Goal: Task Accomplishment & Management: Complete application form

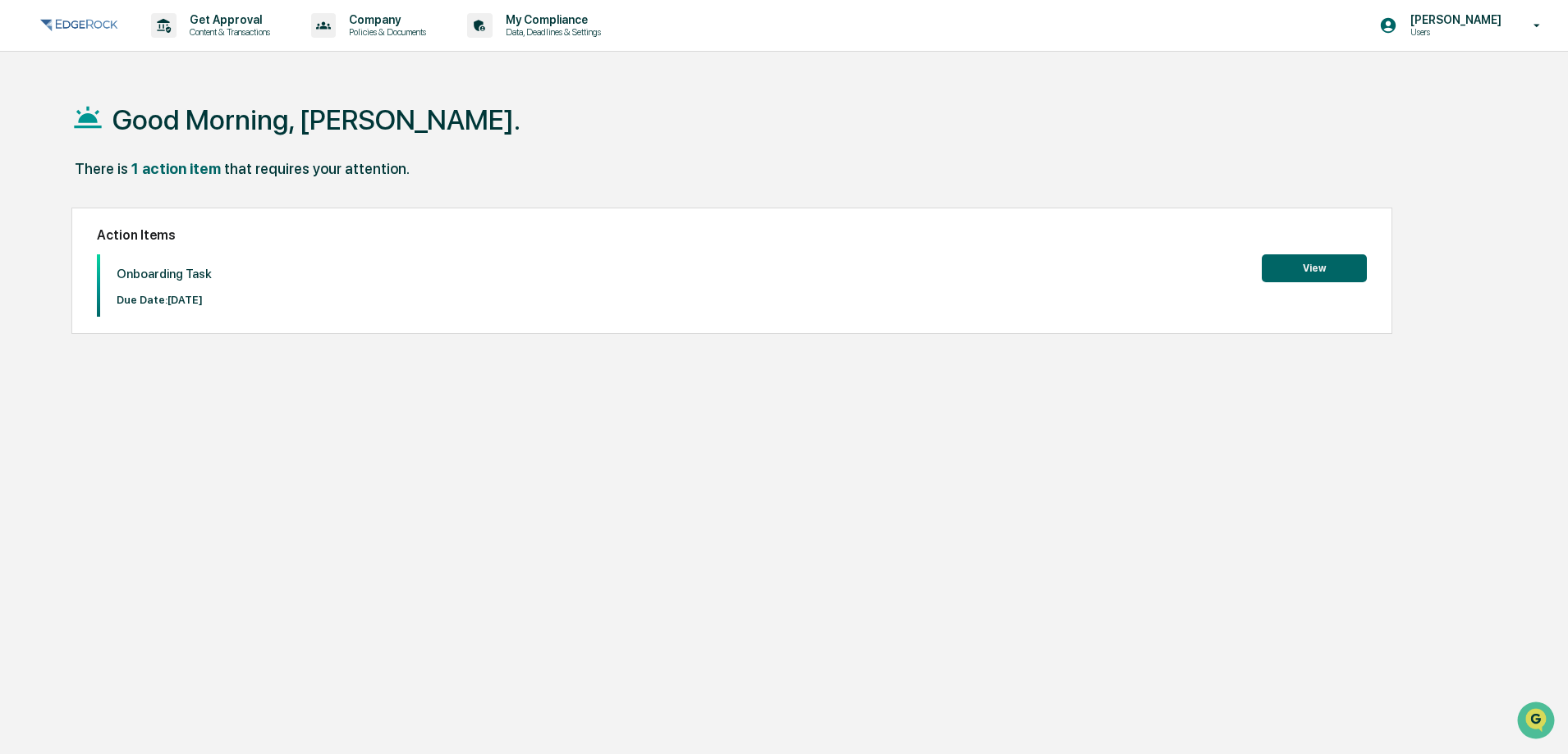
click at [1310, 273] on button "View" at bounding box center [1315, 267] width 105 height 28
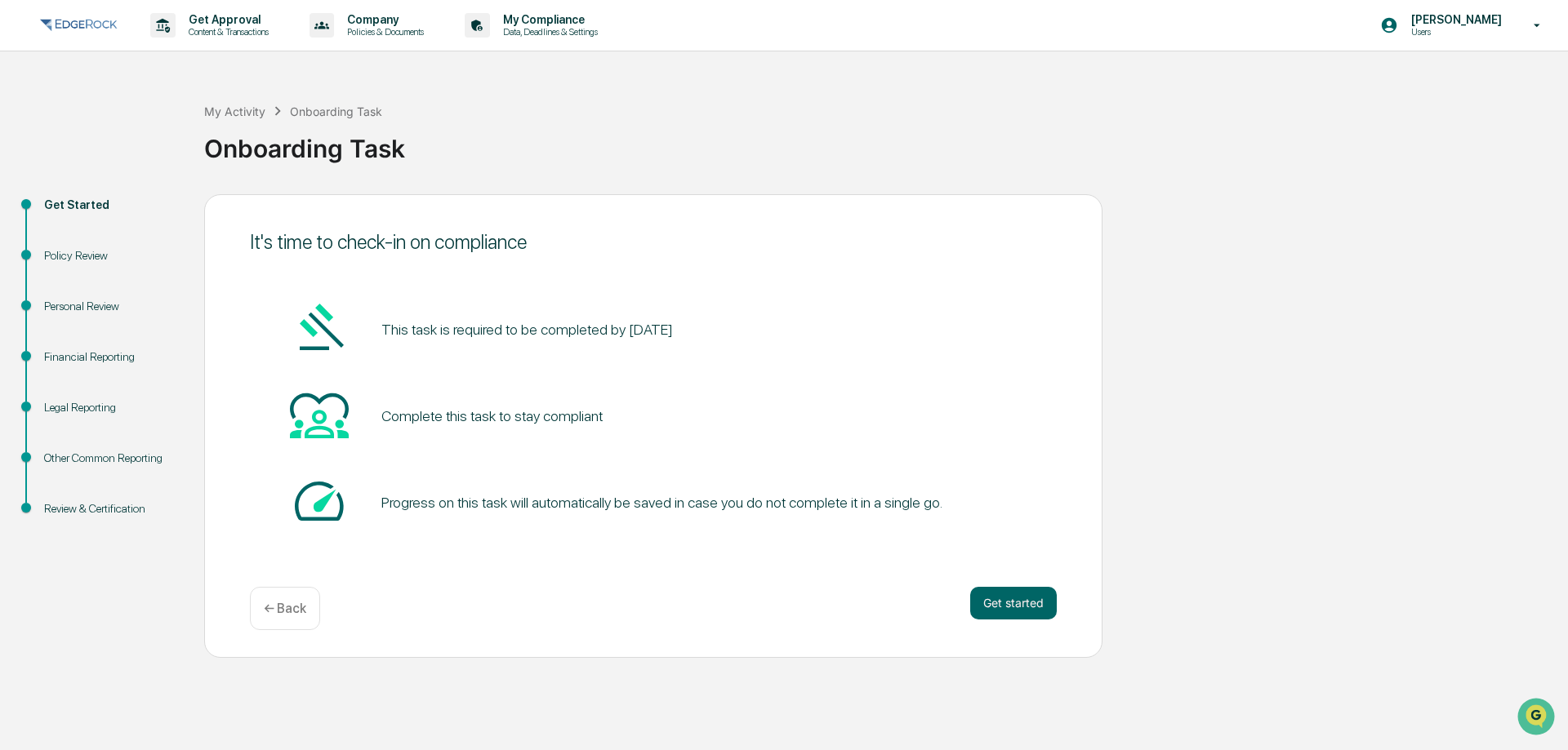
click at [1024, 622] on div "Get started ← Back" at bounding box center [653, 609] width 807 height 43
click at [1026, 602] on button "Get started" at bounding box center [1013, 603] width 87 height 32
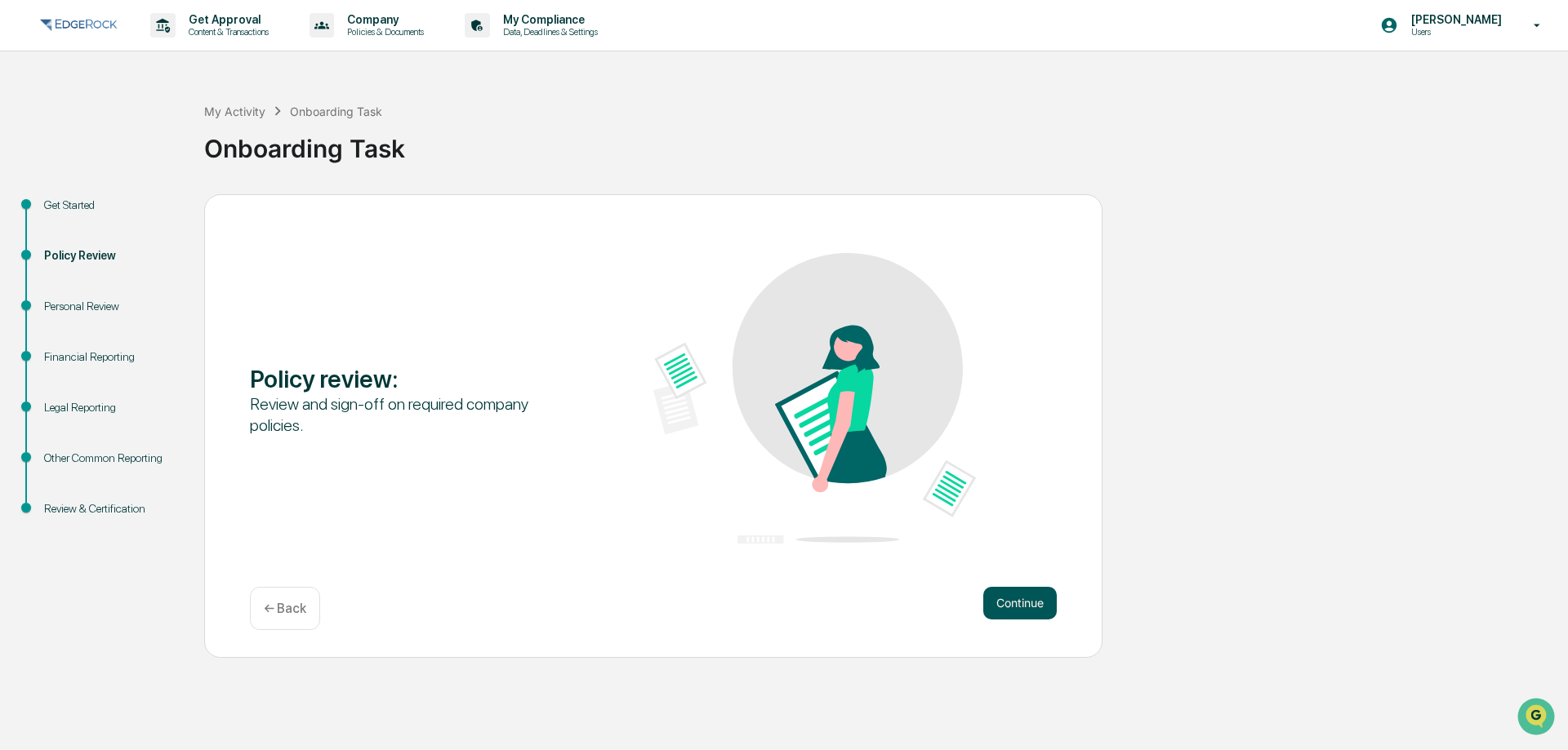
click at [1032, 607] on button "Continue" at bounding box center [1020, 603] width 73 height 32
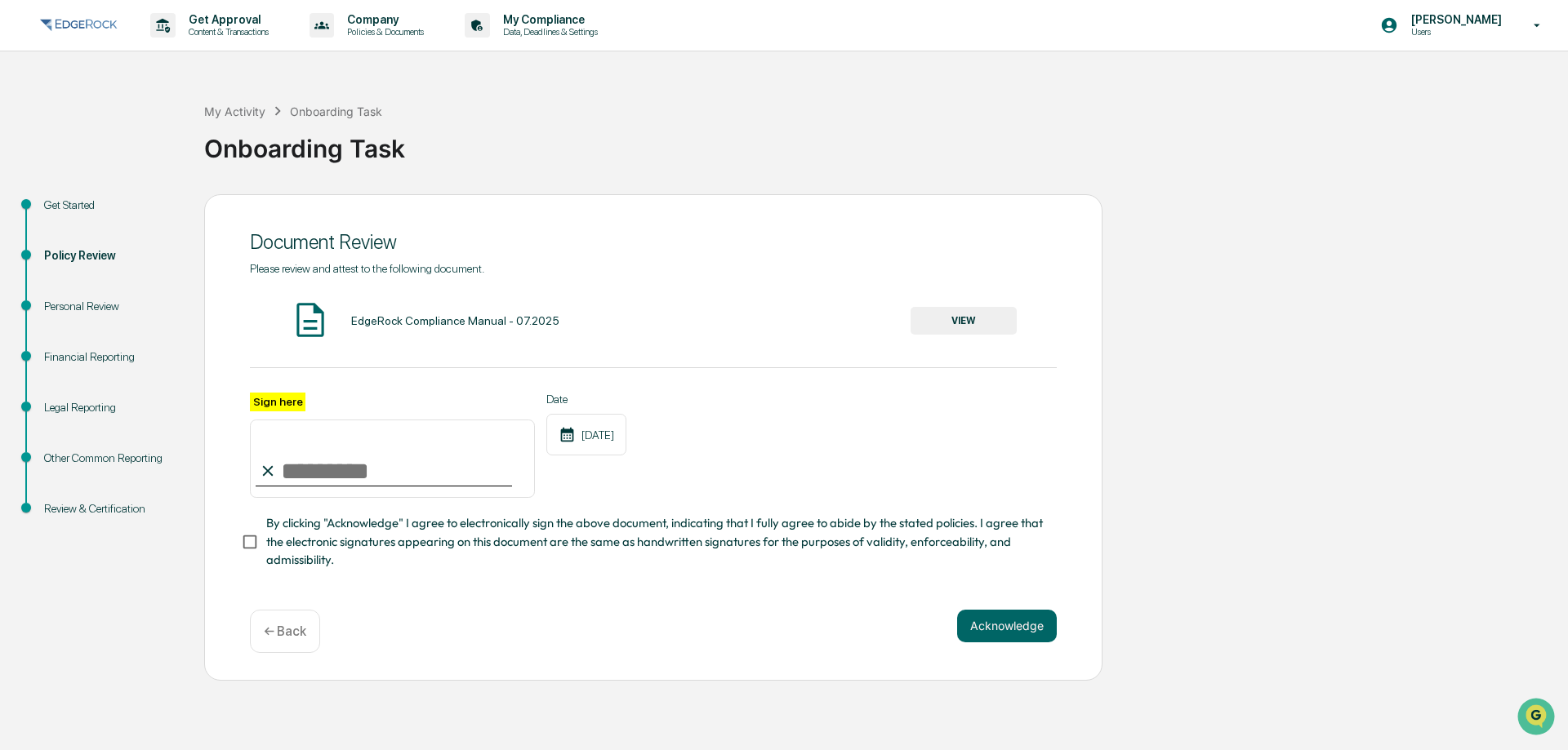
click at [351, 476] on input "Sign here" at bounding box center [392, 459] width 285 height 78
type input "**********"
click at [980, 632] on button "Acknowledge" at bounding box center [1007, 625] width 100 height 32
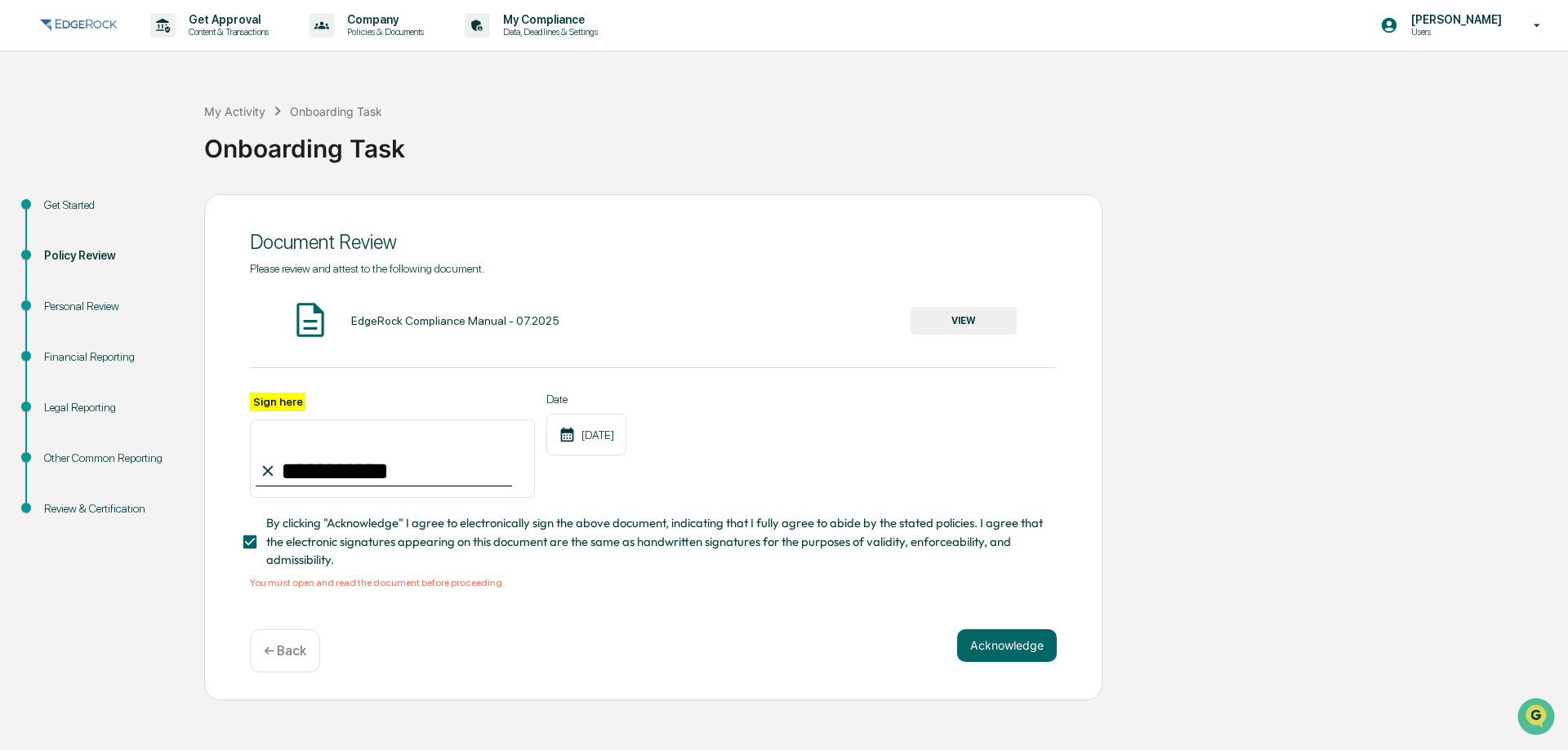
click at [978, 326] on button "VIEW" at bounding box center [964, 320] width 106 height 27
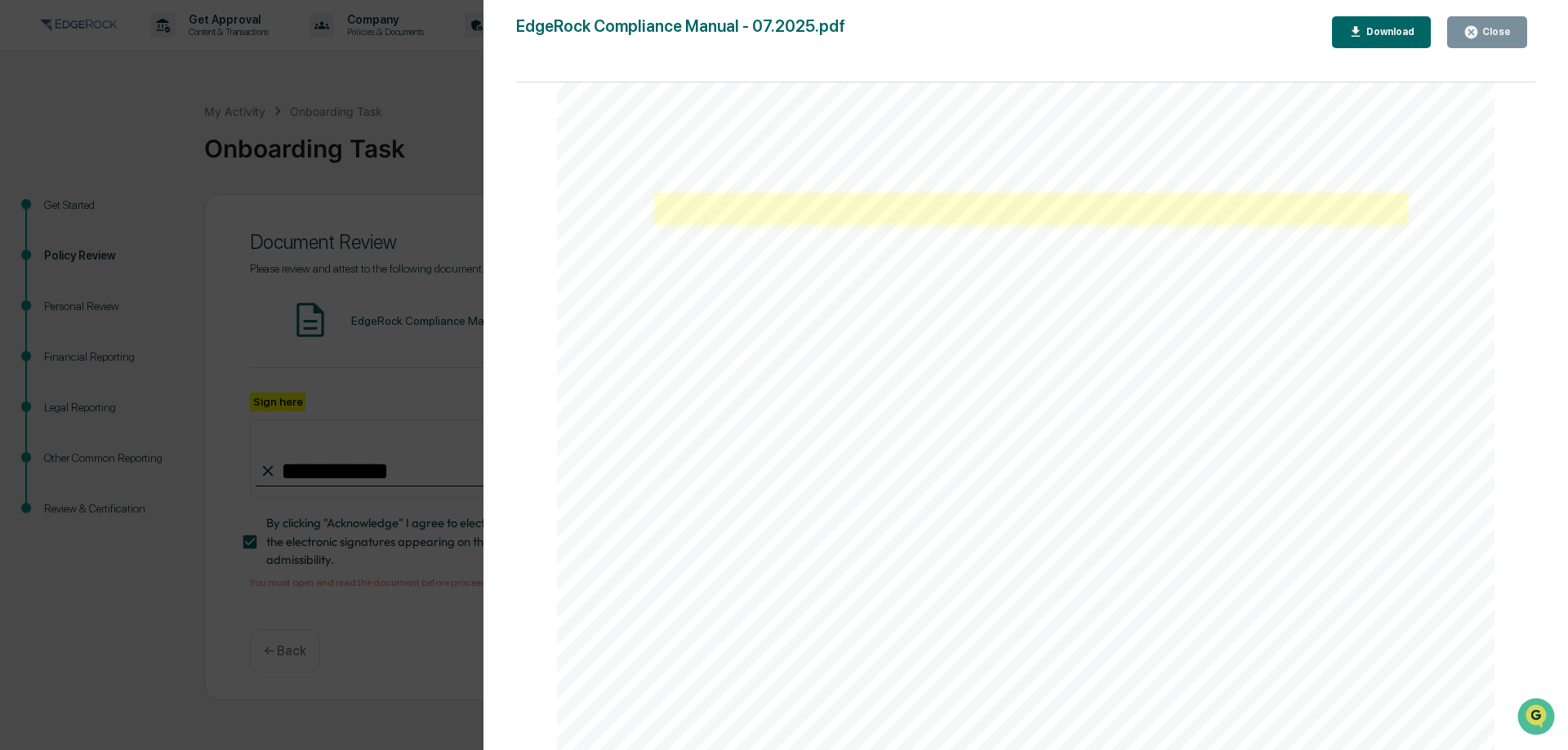
scroll to position [9468, 0]
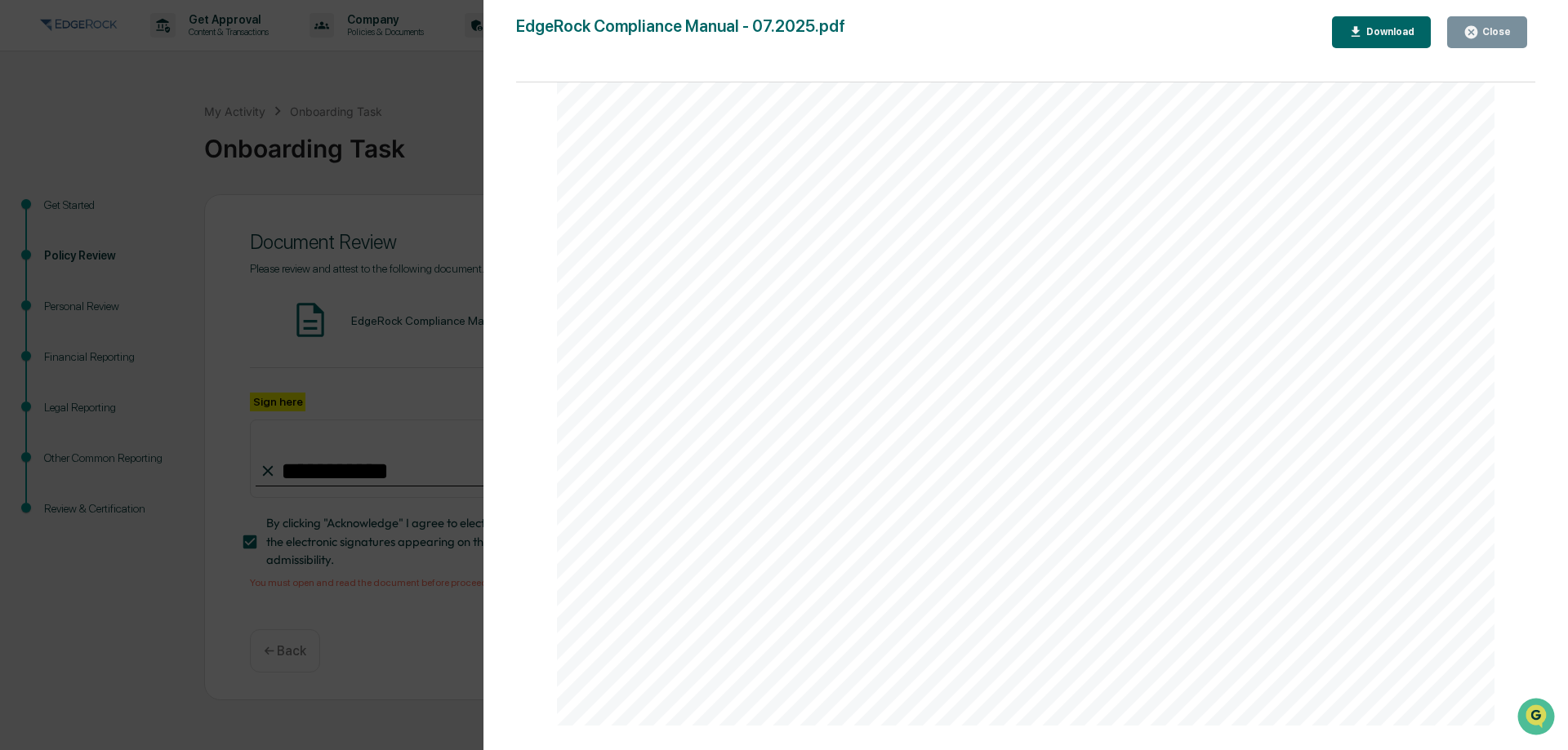
click at [1473, 33] on icon "button" at bounding box center [1471, 32] width 16 height 16
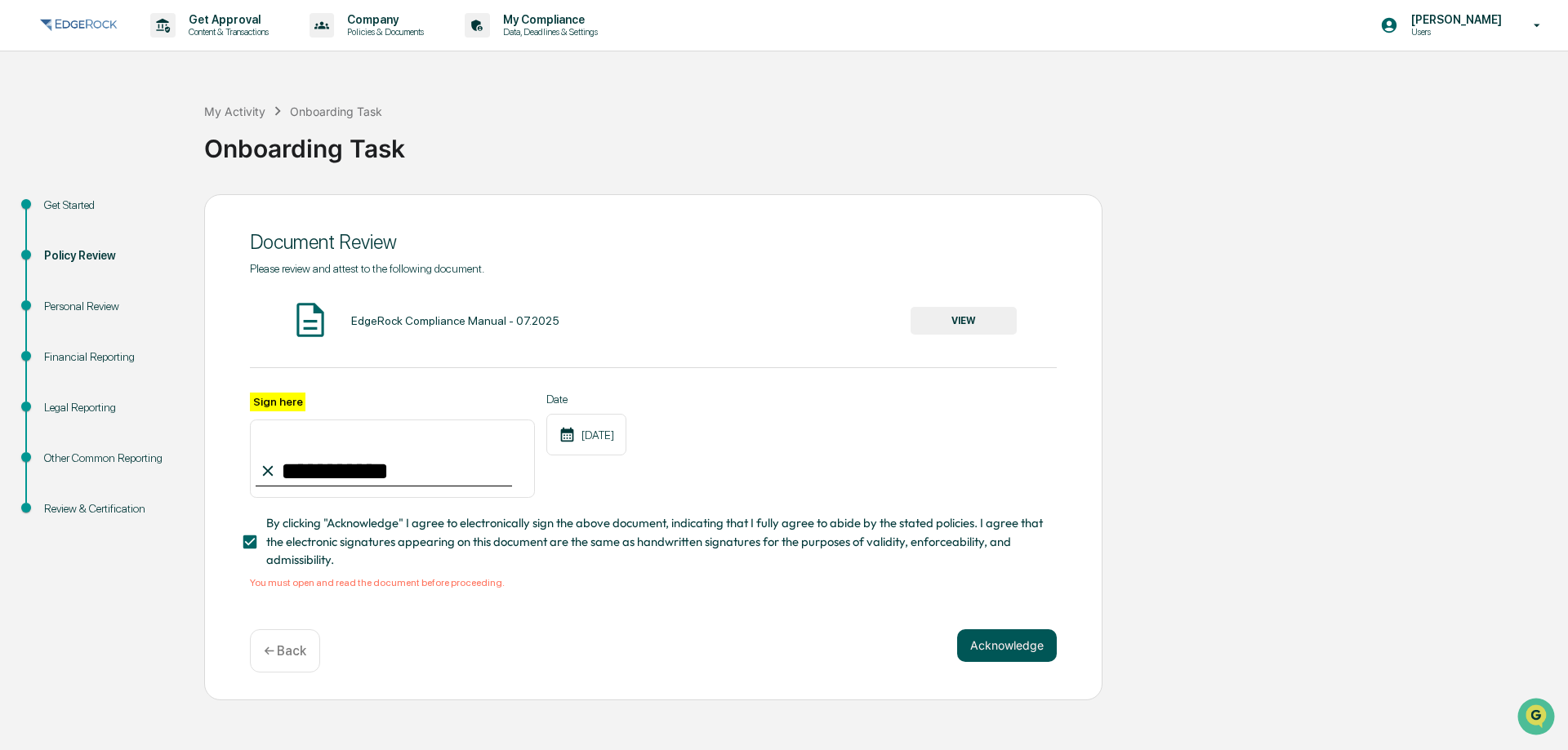
click at [1008, 651] on button "Acknowledge" at bounding box center [1007, 645] width 100 height 32
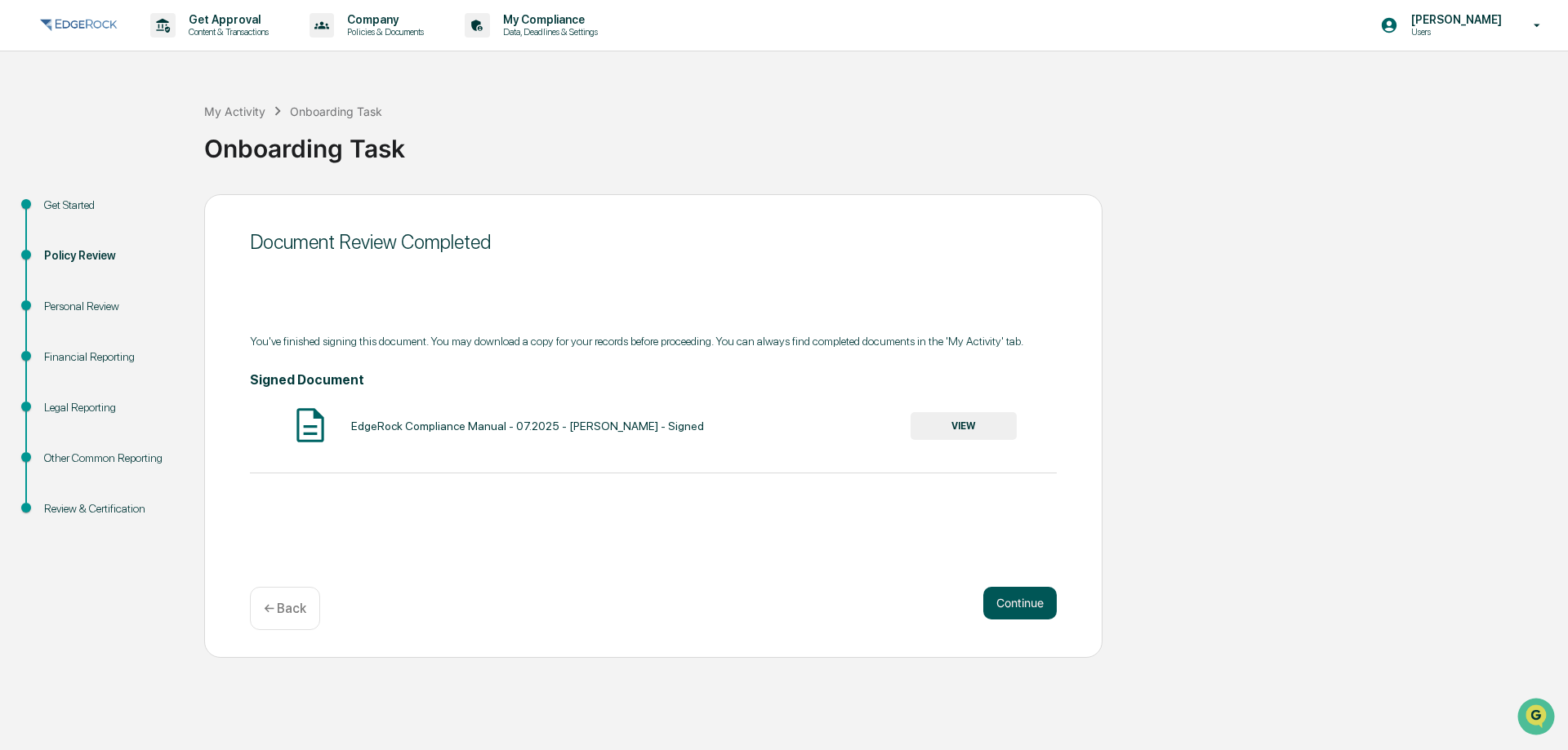
click at [1021, 604] on button "Continue" at bounding box center [1020, 603] width 73 height 32
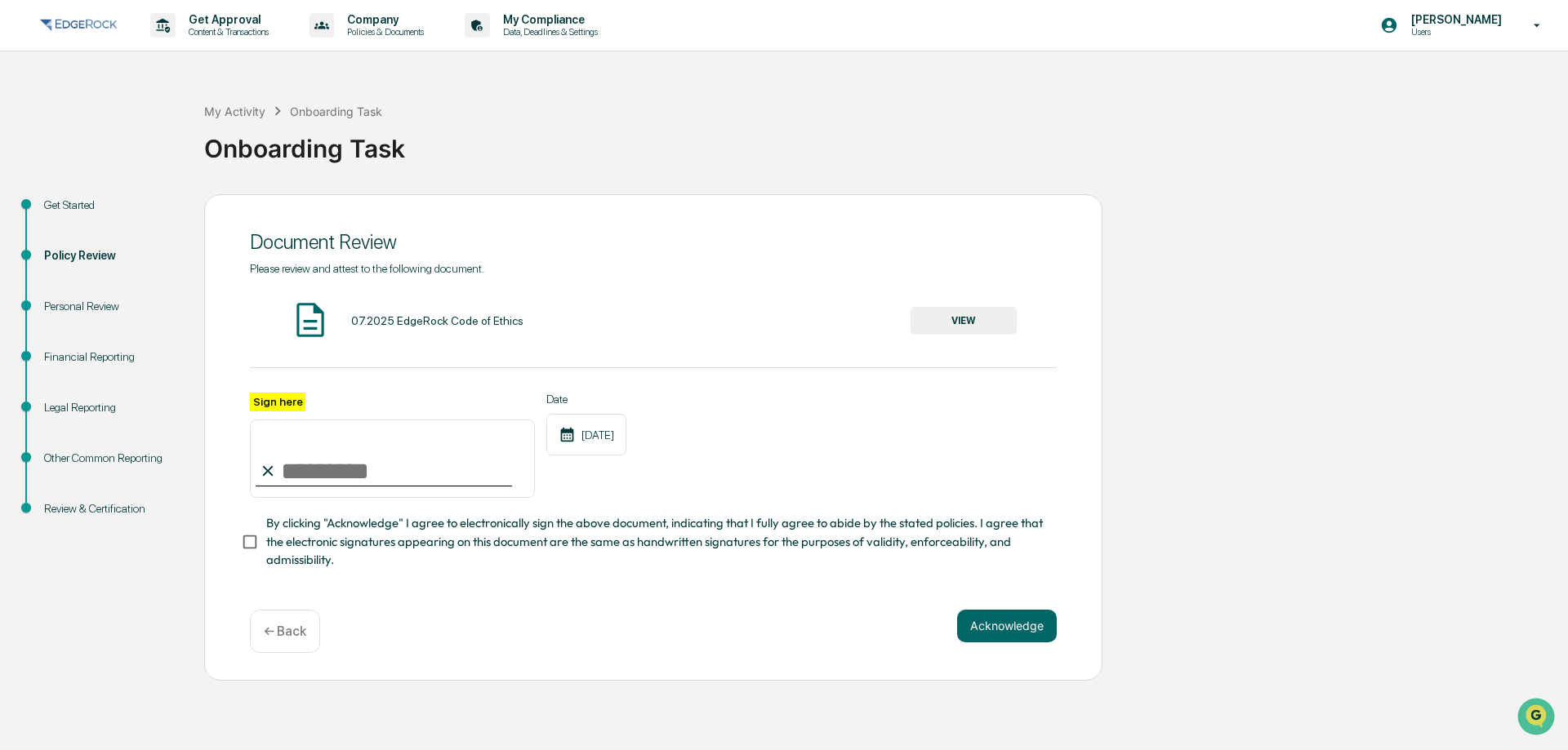
click at [368, 458] on input "Sign here" at bounding box center [392, 459] width 285 height 78
type input "**********"
click at [969, 321] on button "VIEW" at bounding box center [964, 320] width 106 height 27
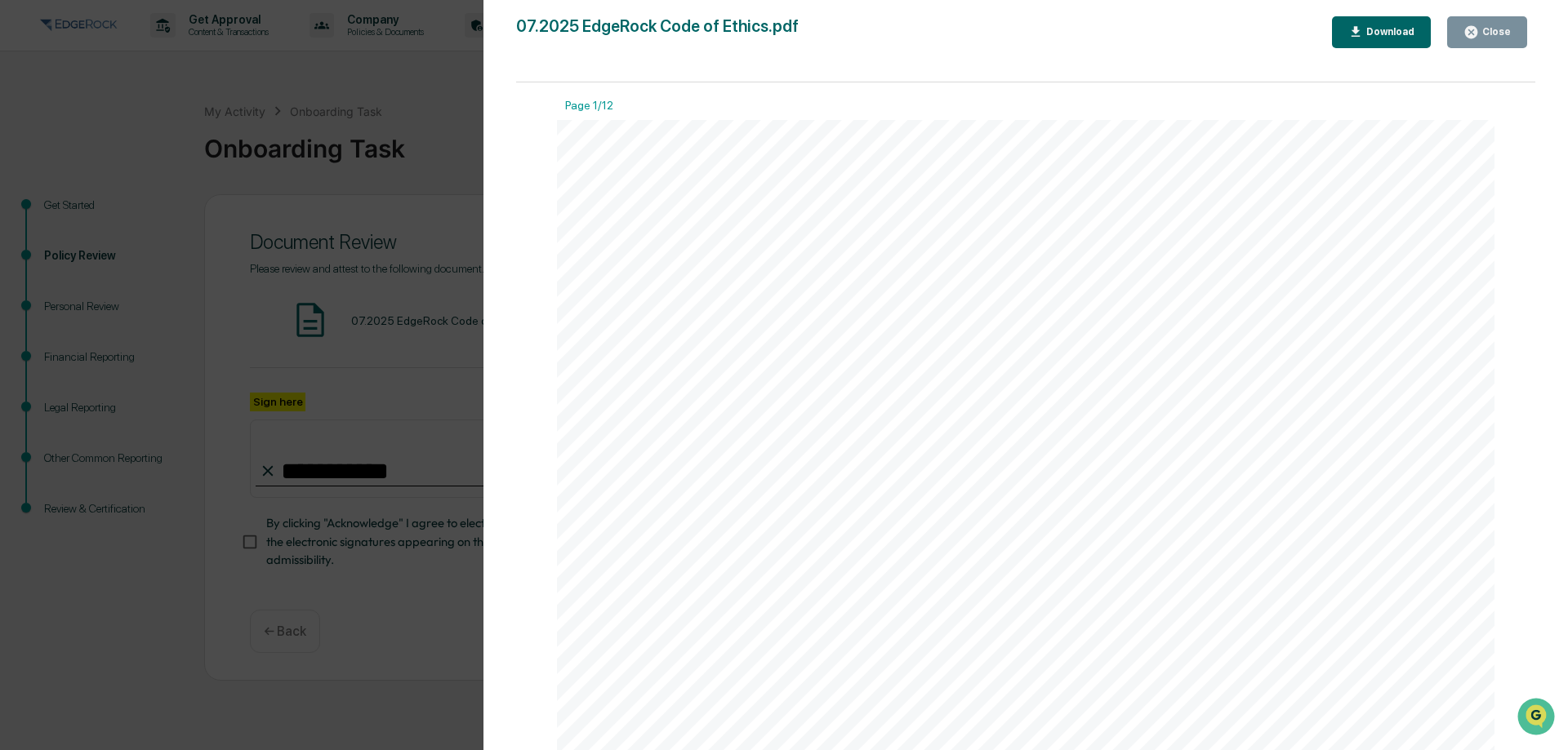
click at [1479, 38] on icon "button" at bounding box center [1471, 32] width 16 height 16
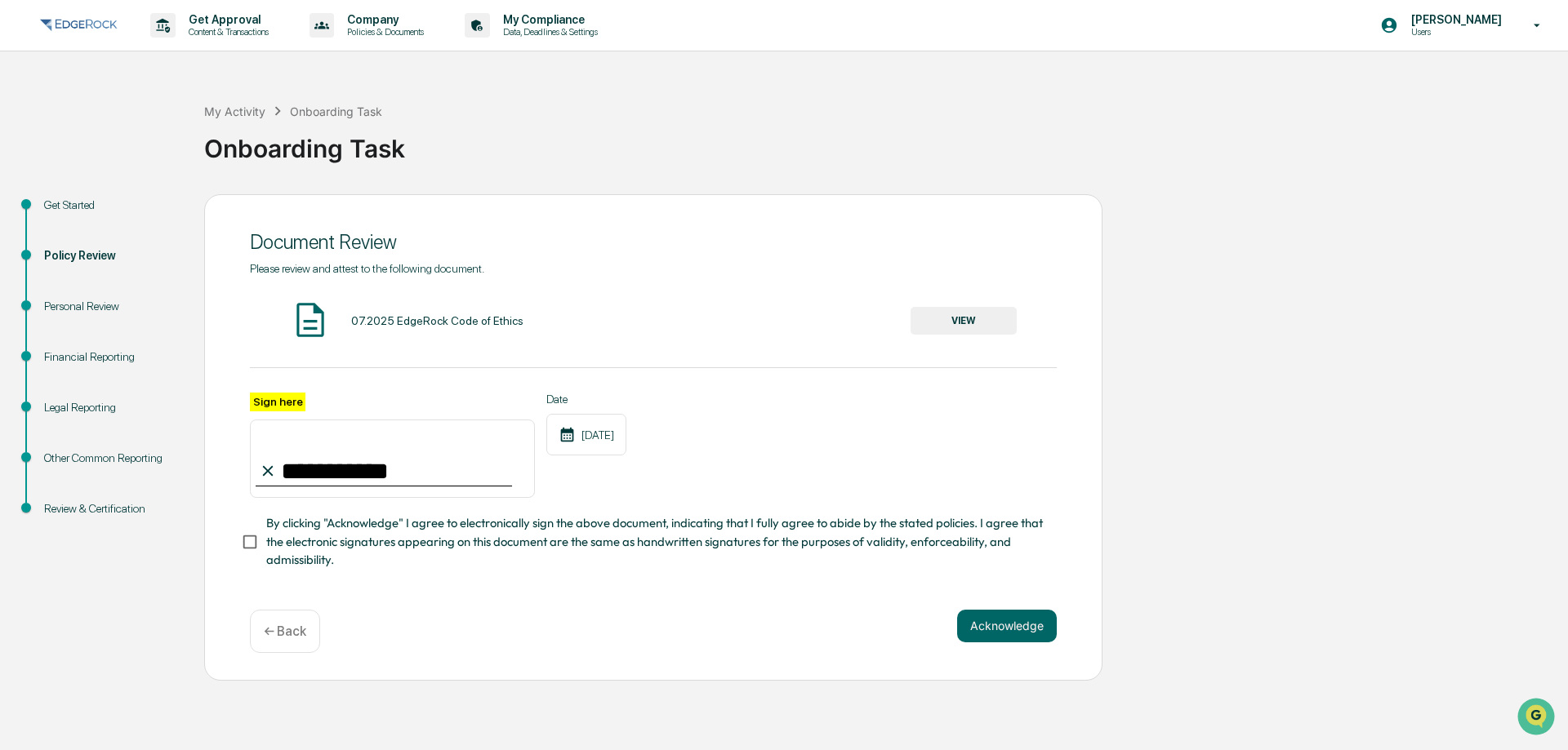
click at [395, 547] on span "By clicking "Acknowledge" I agree to electronically sign the above document, in…" at bounding box center [655, 541] width 778 height 55
click at [1031, 646] on div "Acknowledge ← Back" at bounding box center [653, 631] width 807 height 43
click at [1028, 637] on button "Acknowledge" at bounding box center [1007, 625] width 100 height 32
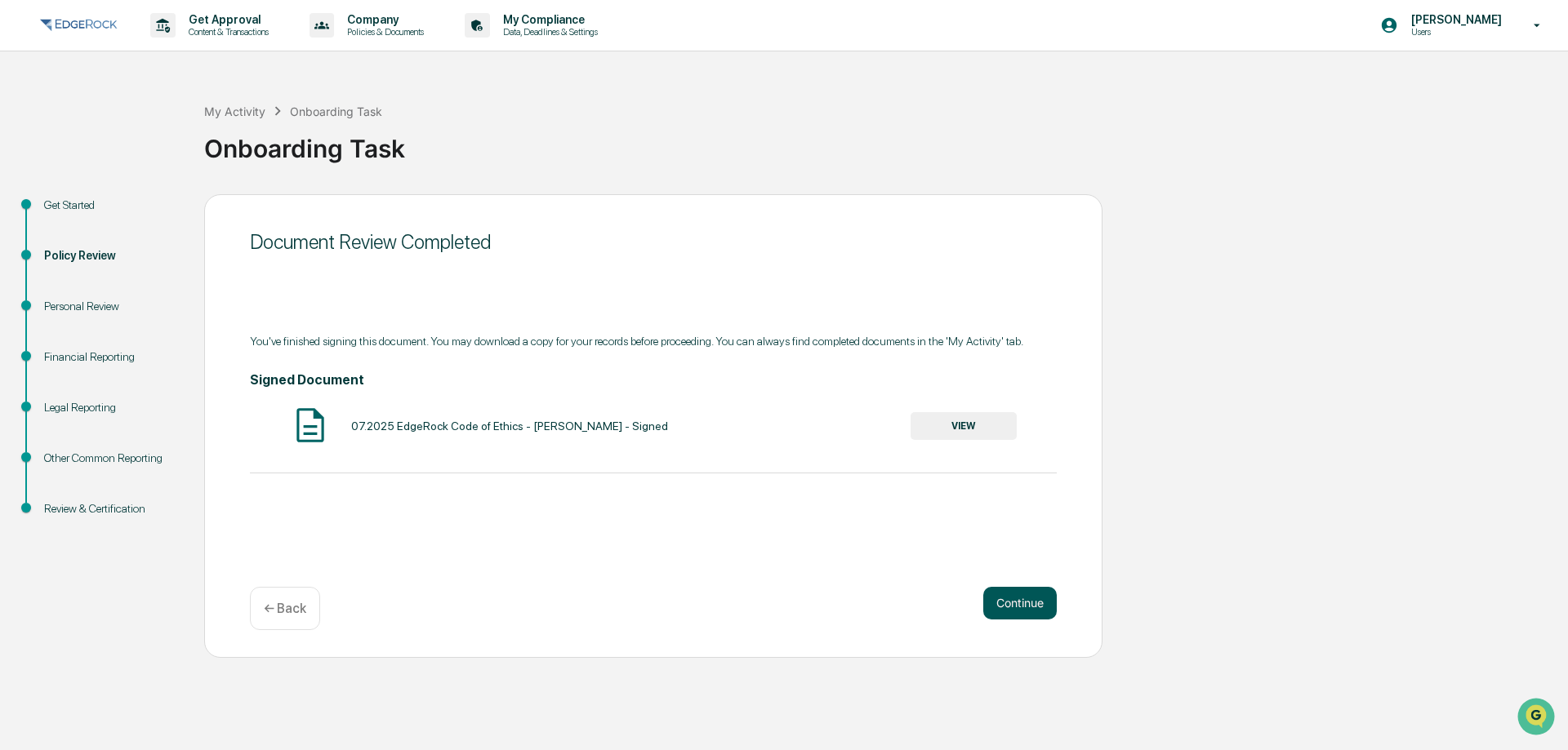
click at [1030, 602] on button "Continue" at bounding box center [1020, 603] width 73 height 32
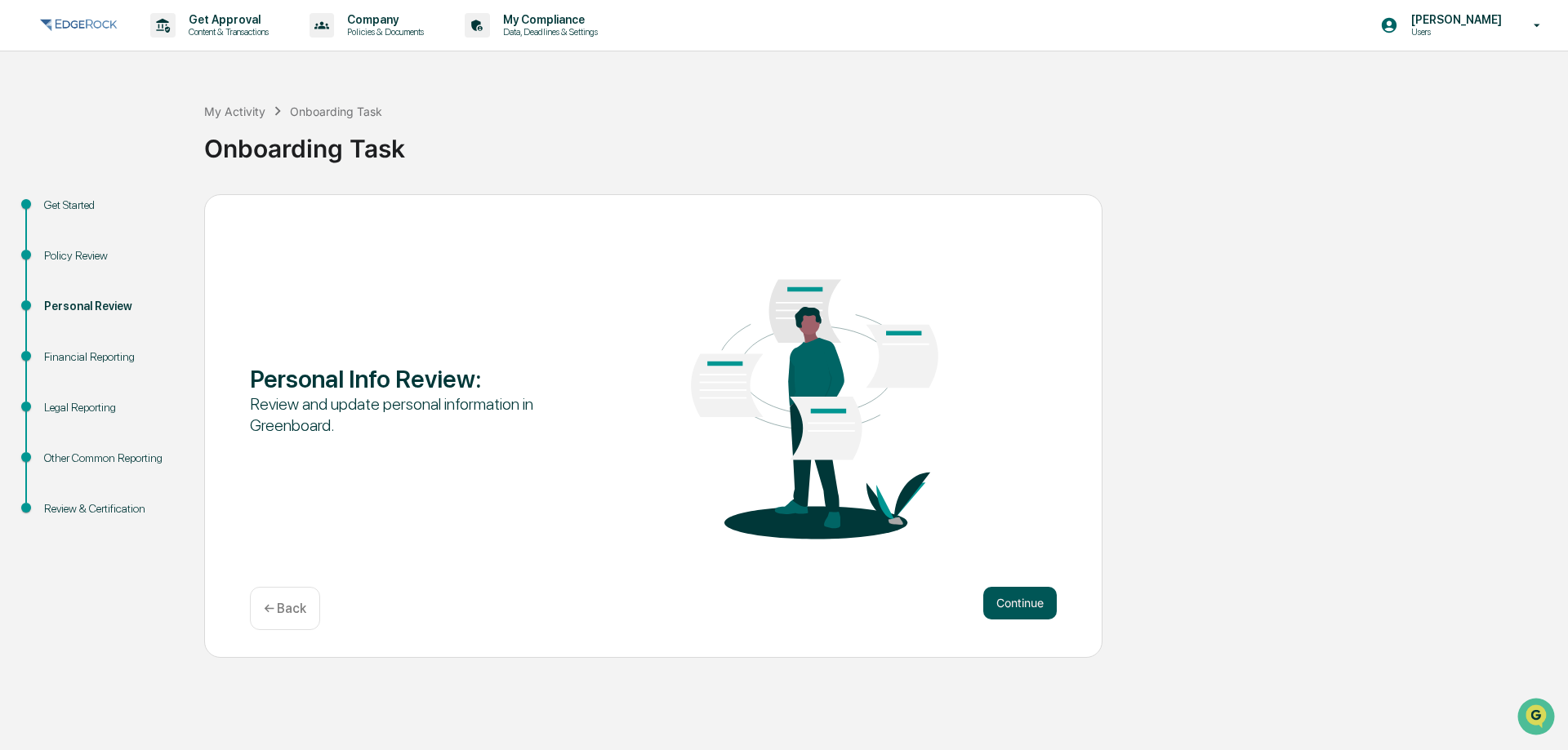
click at [1010, 596] on button "Continue" at bounding box center [1020, 603] width 73 height 32
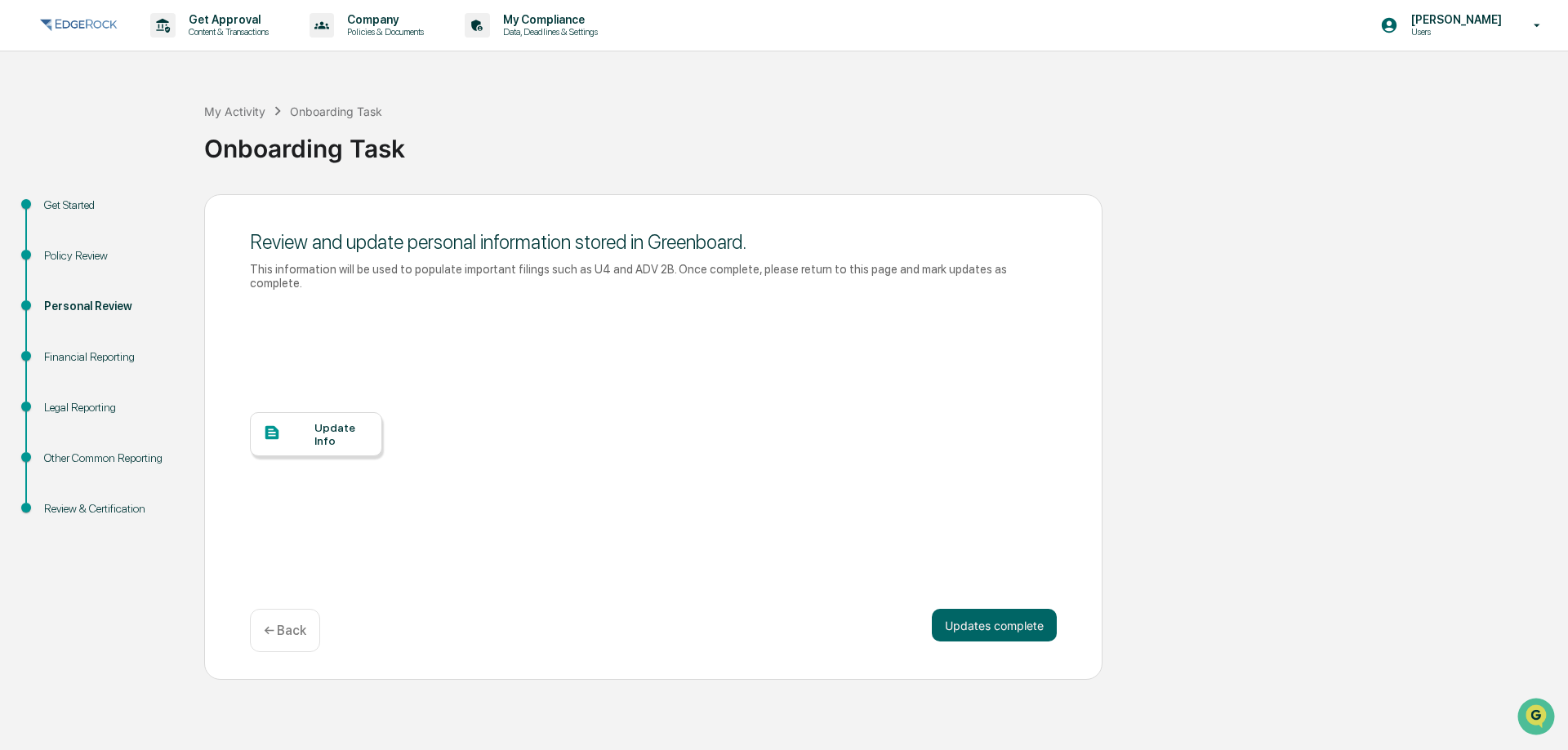
click at [309, 423] on div at bounding box center [289, 433] width 52 height 21
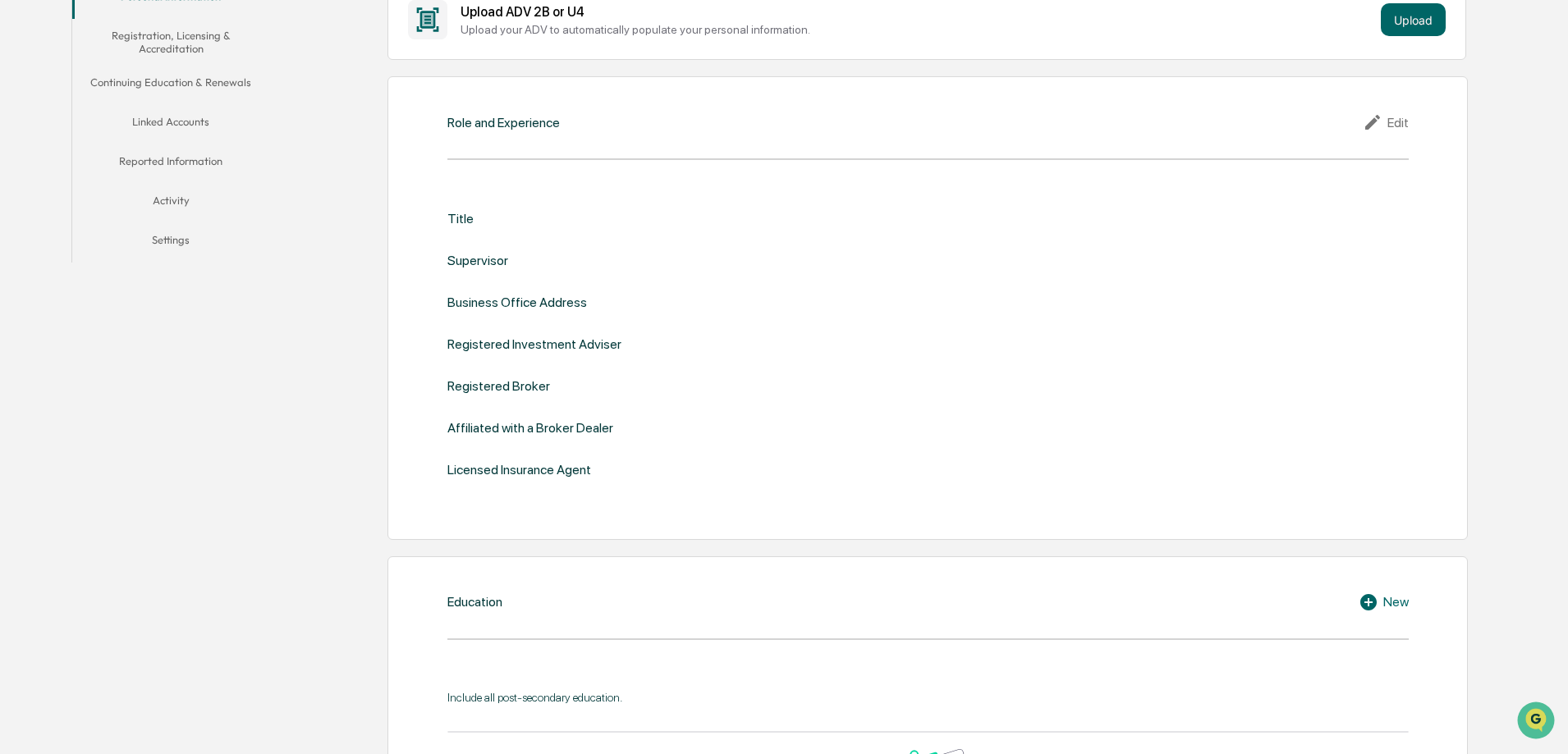
scroll to position [329, 0]
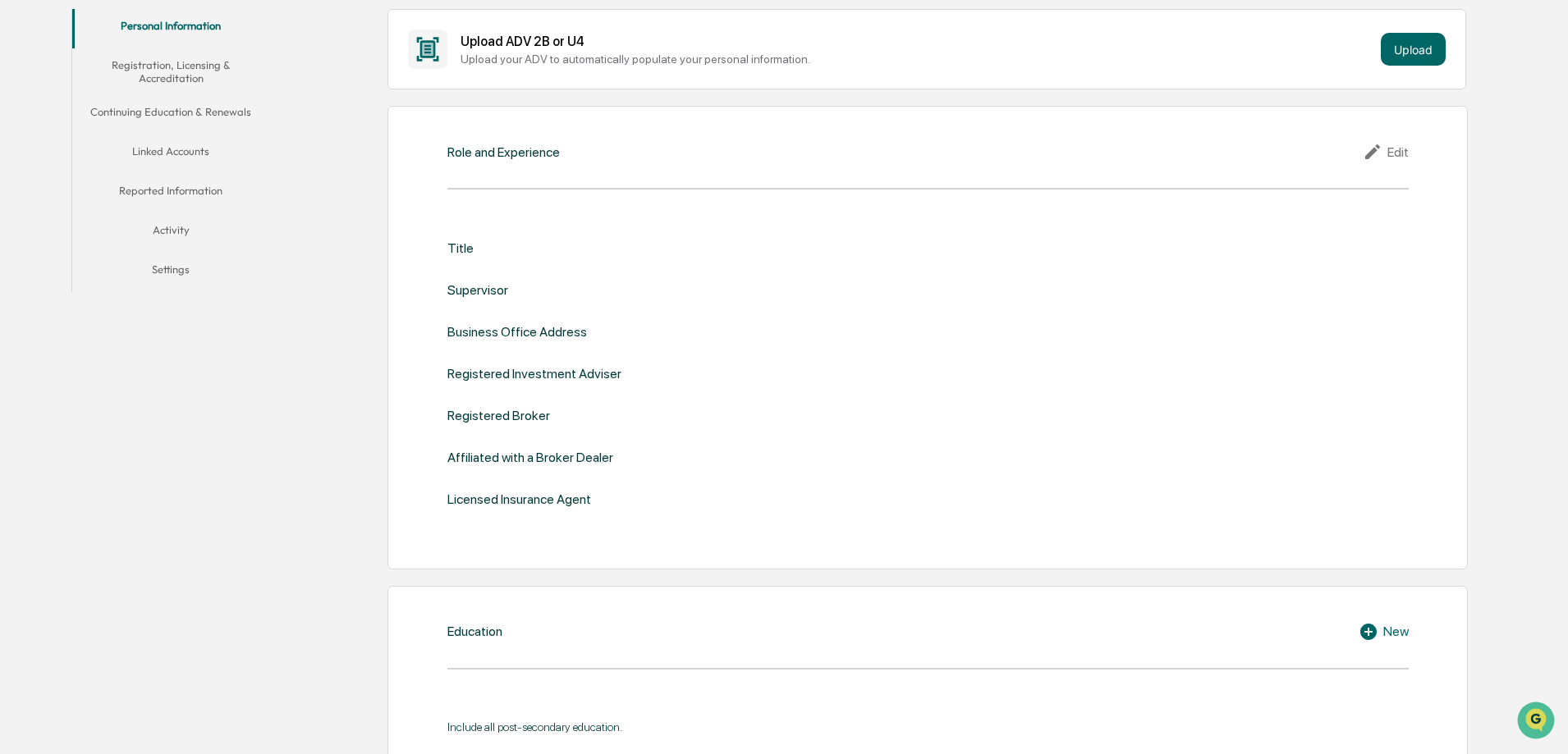
click at [511, 369] on div "Registered Investment Adviser" at bounding box center [534, 374] width 174 height 16
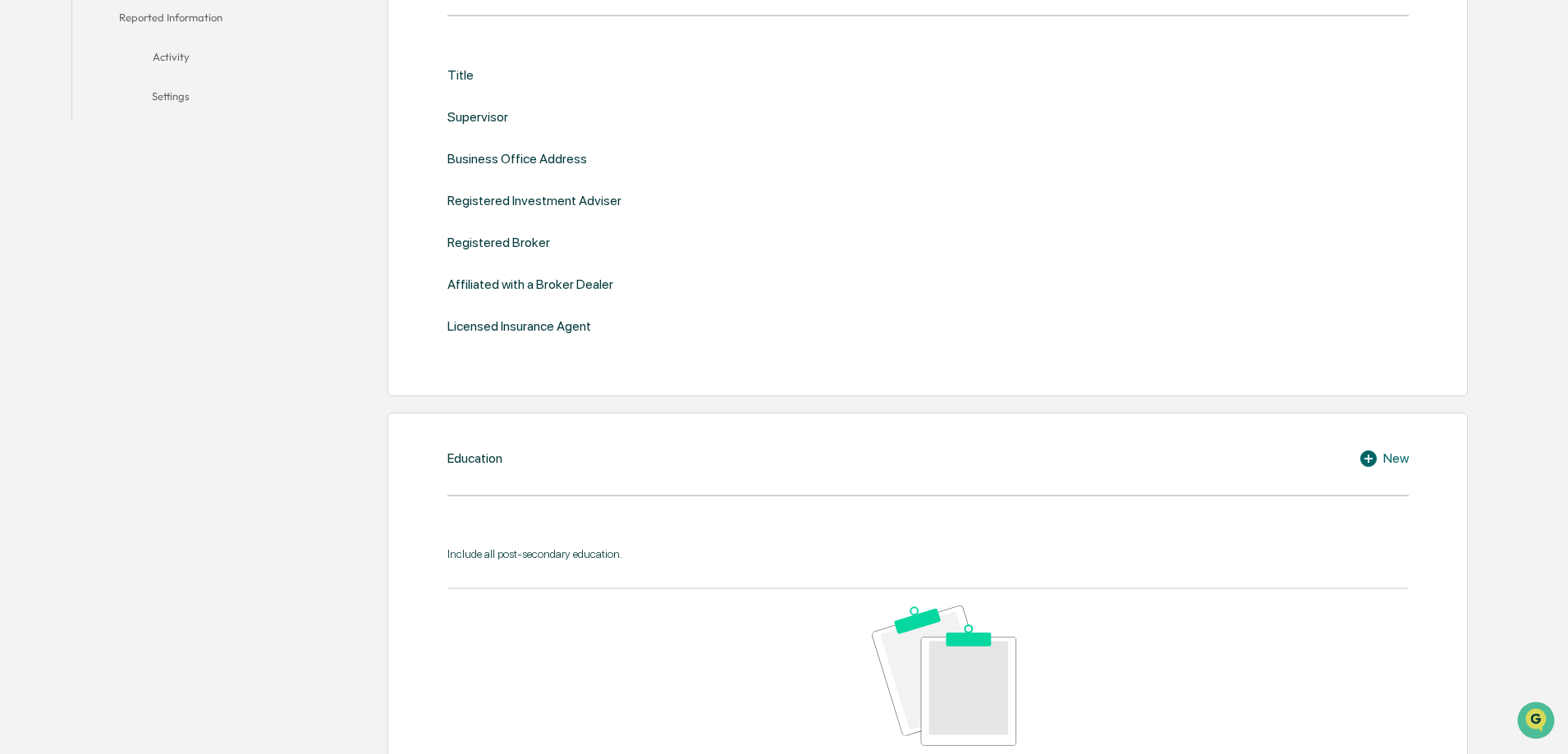
scroll to position [332, 0]
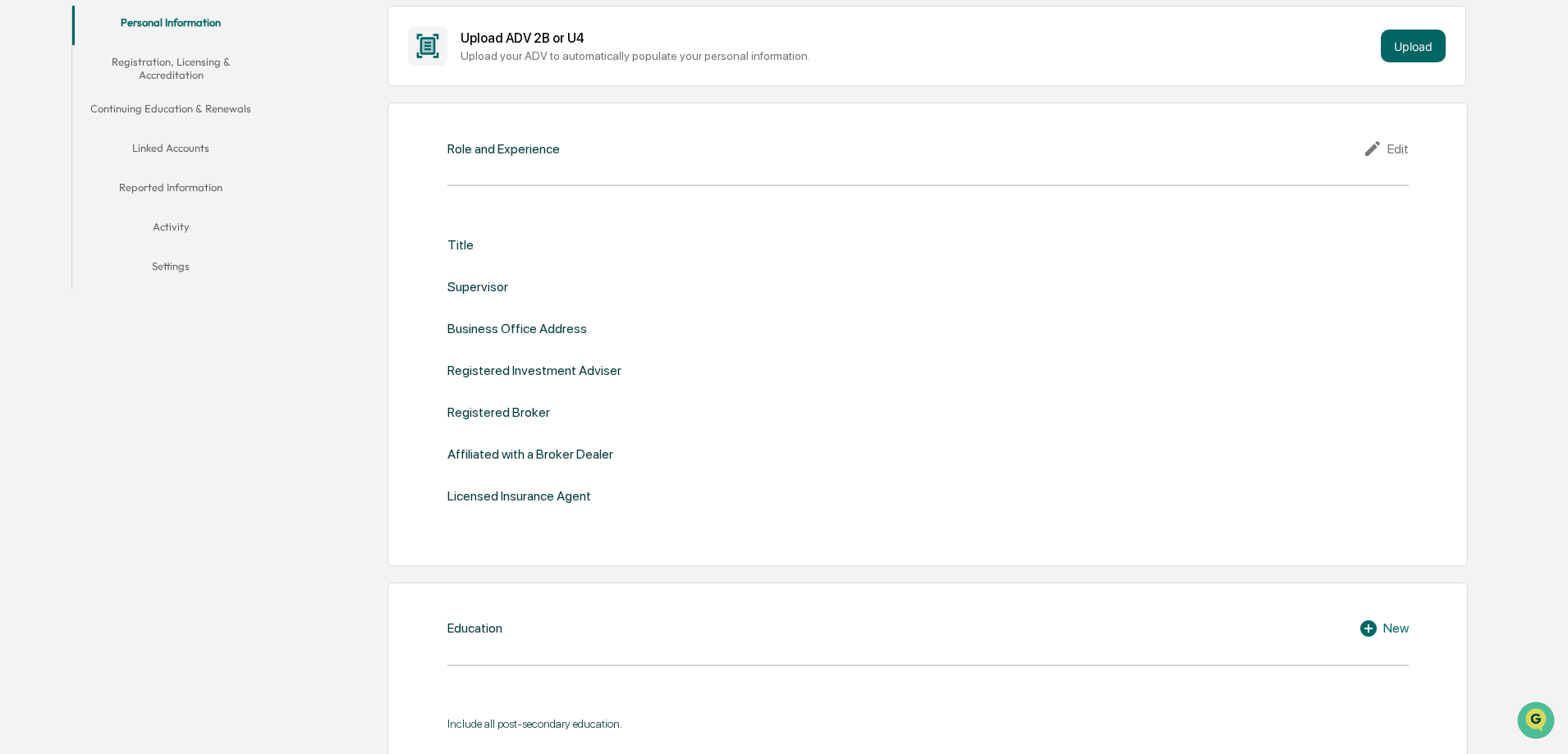
click at [529, 365] on div "Registered Investment Adviser" at bounding box center [534, 370] width 174 height 16
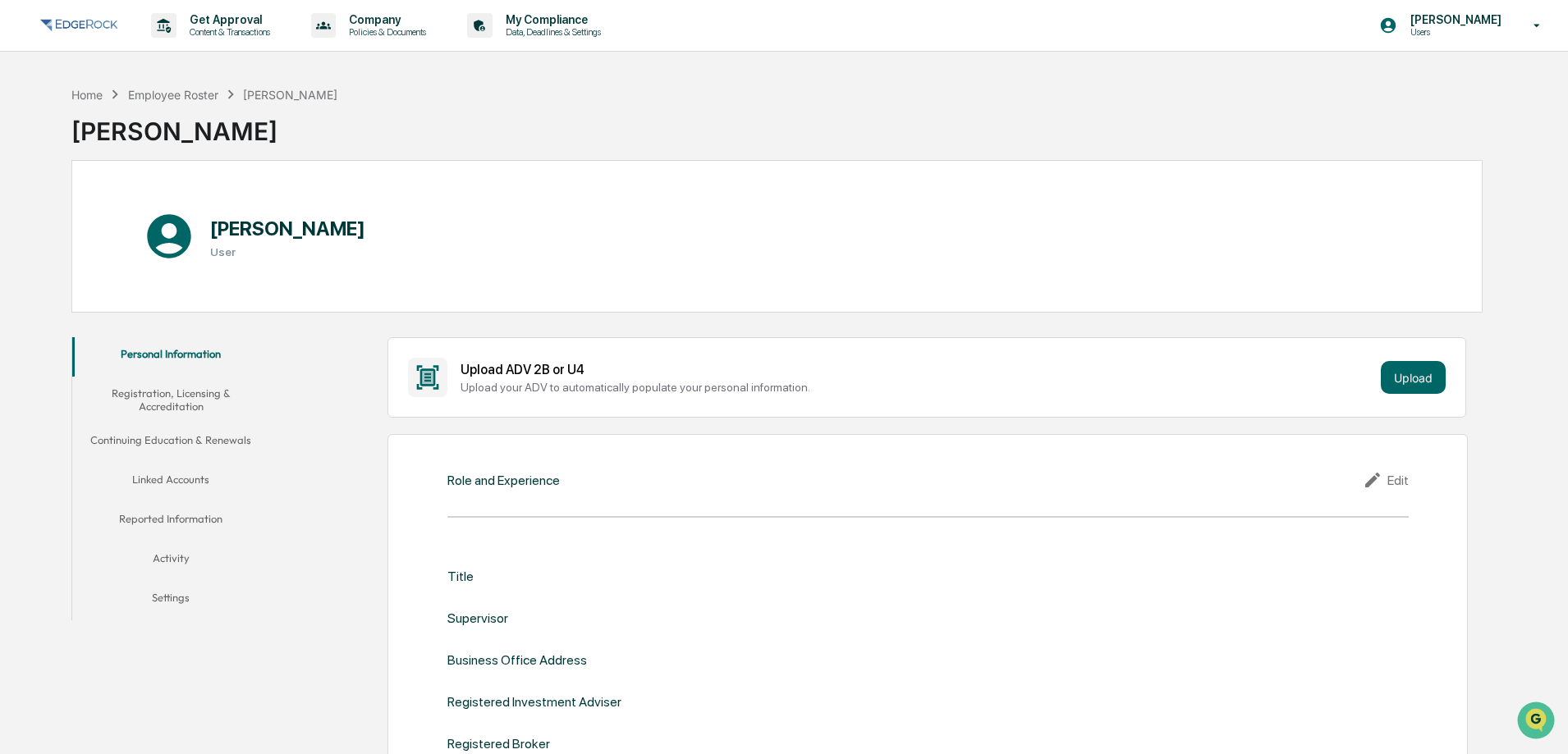
scroll to position [246, 0]
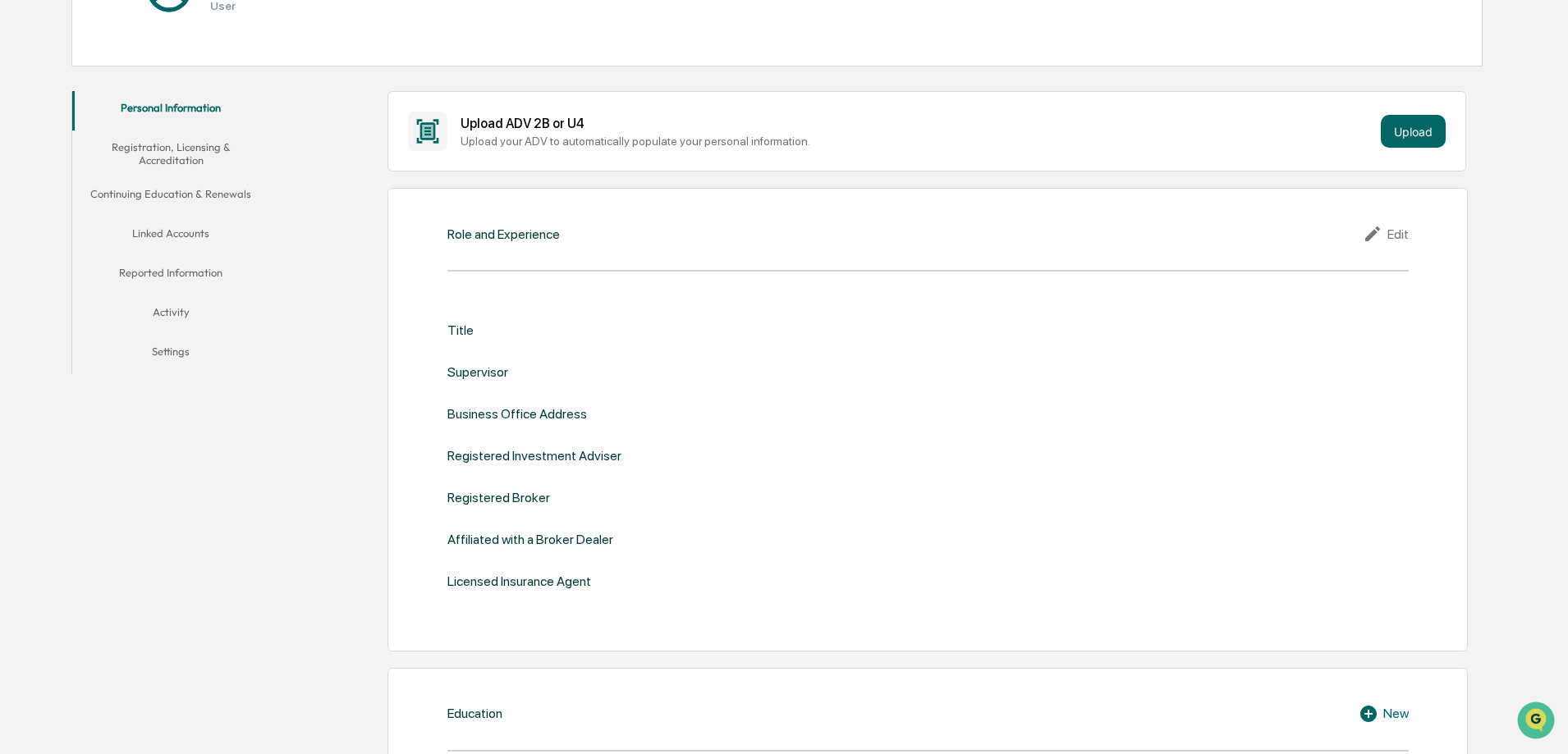
click at [1382, 230] on icon at bounding box center [1375, 234] width 24 height 20
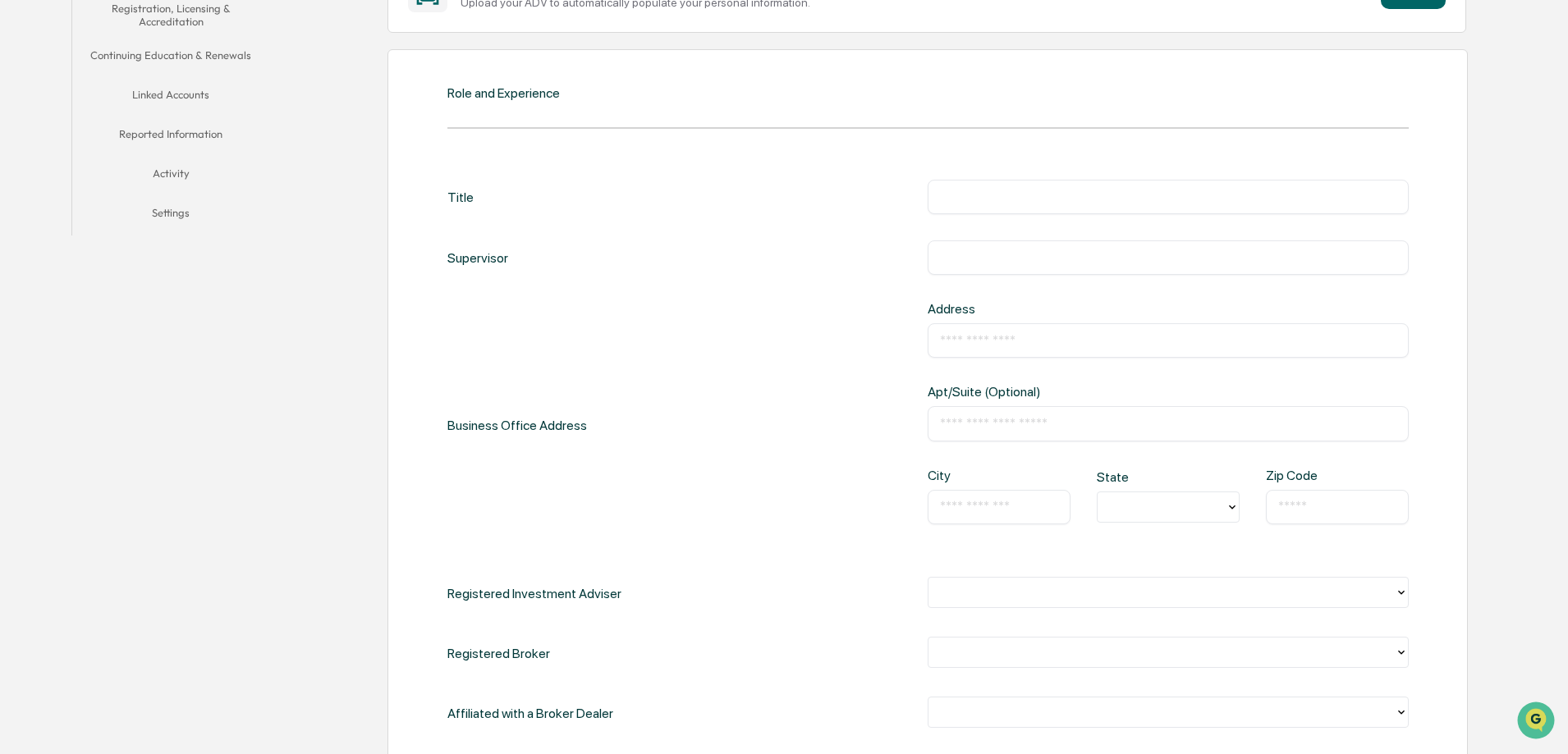
scroll to position [410, 0]
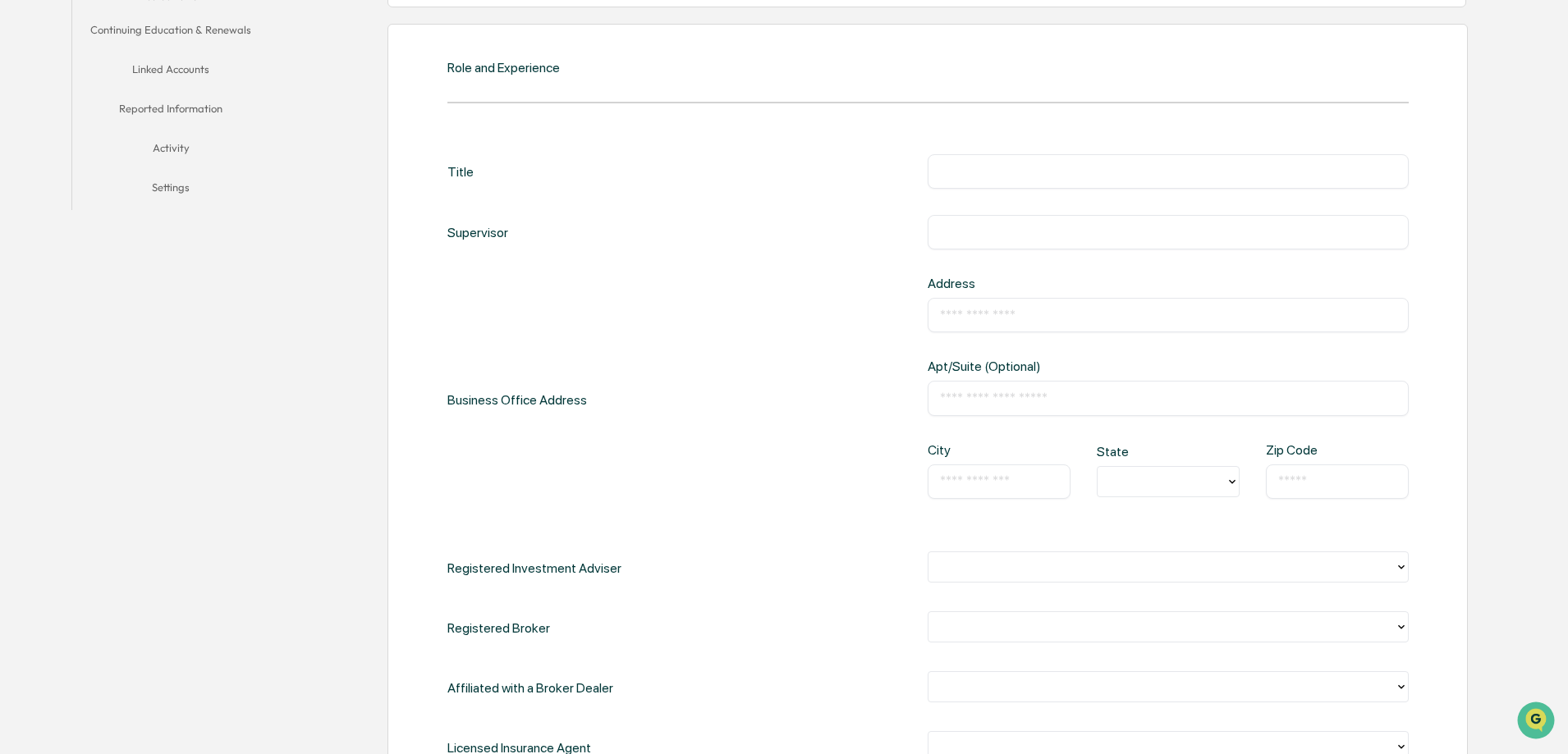
click at [1054, 171] on input "text" at bounding box center [1168, 171] width 457 height 17
type input "**********"
click at [1028, 232] on input "text" at bounding box center [1168, 232] width 457 height 17
type input "**********"
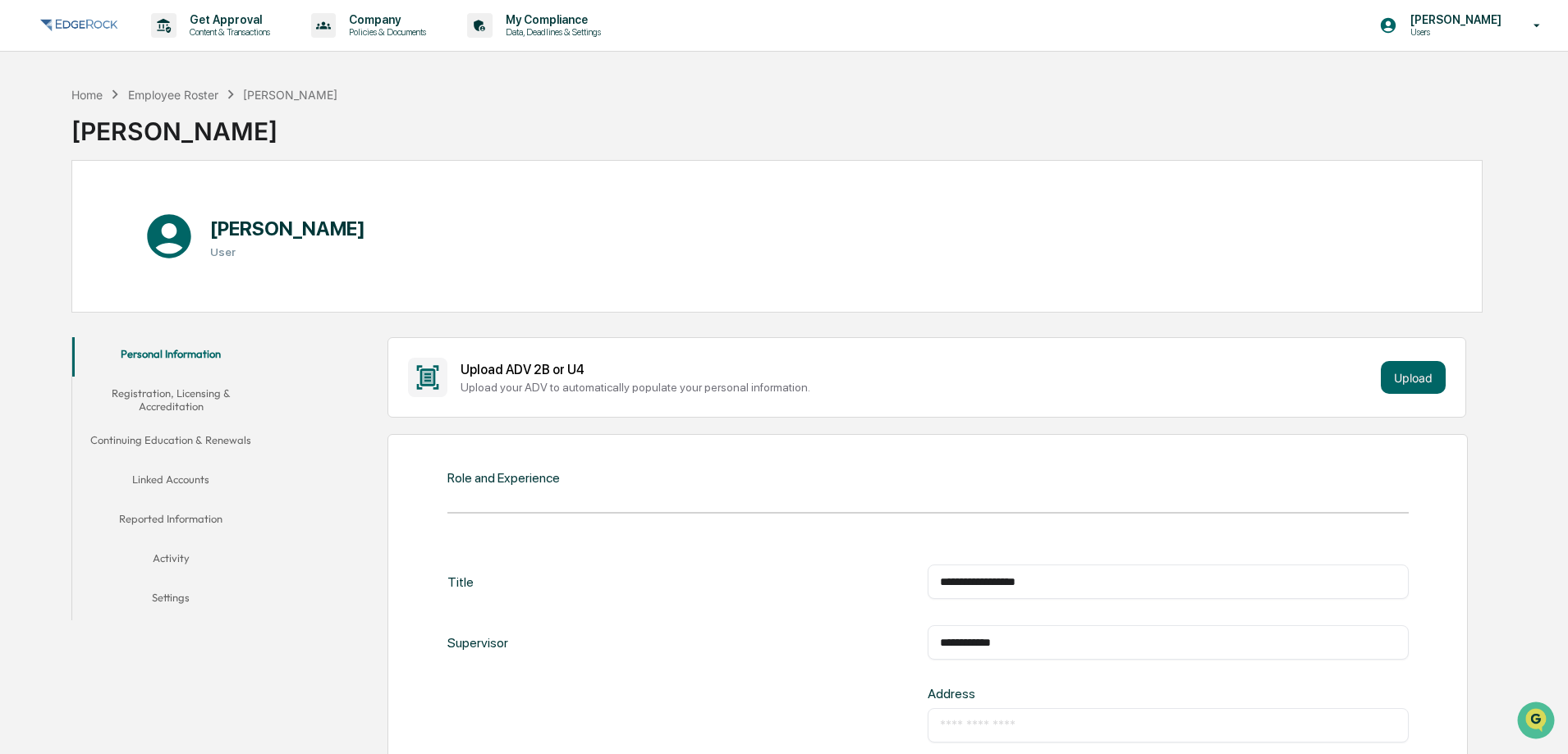
click at [186, 436] on button "Continuing Education & Renewals" at bounding box center [171, 443] width 197 height 39
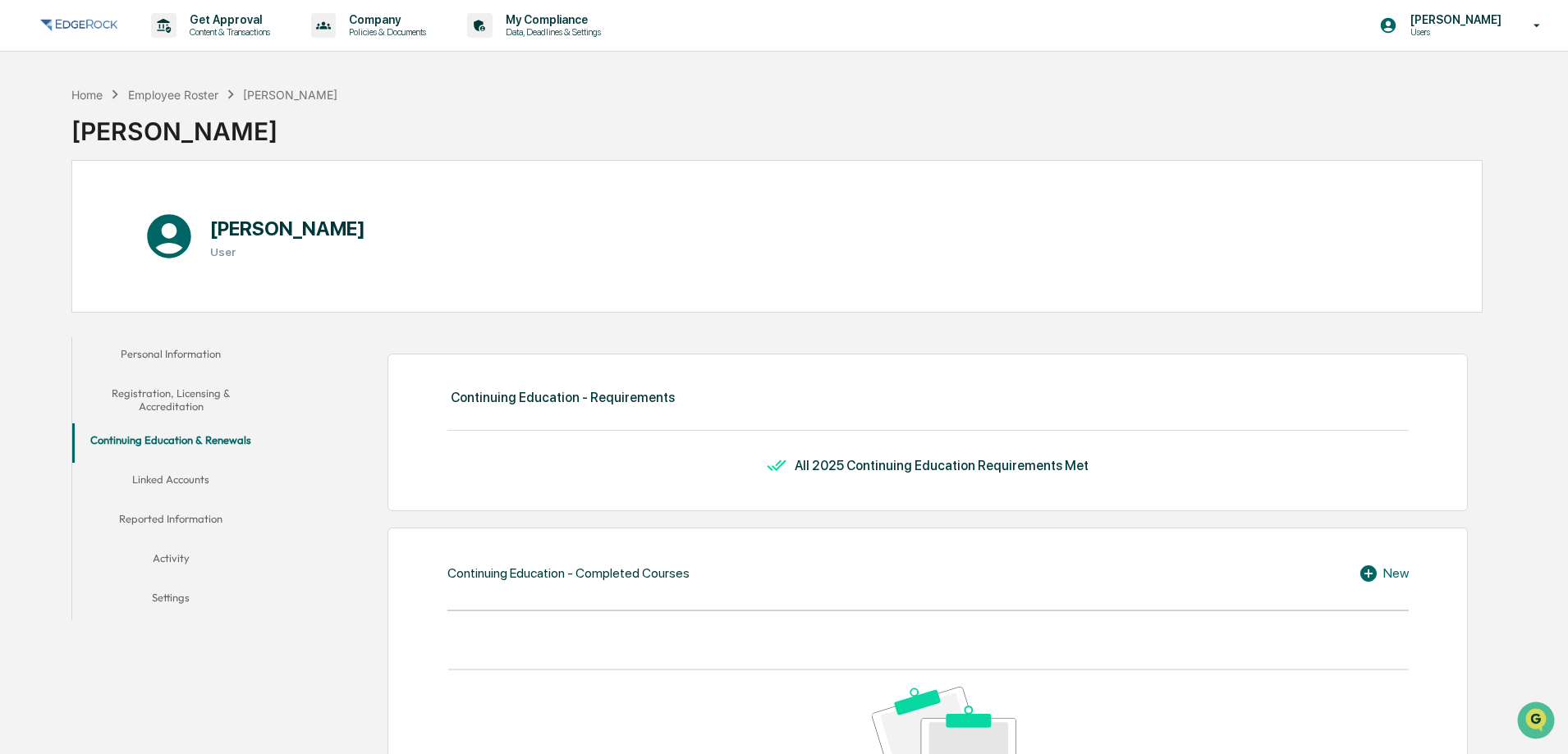
click at [178, 385] on button "Registration, Licensing & Accreditation" at bounding box center [171, 400] width 197 height 47
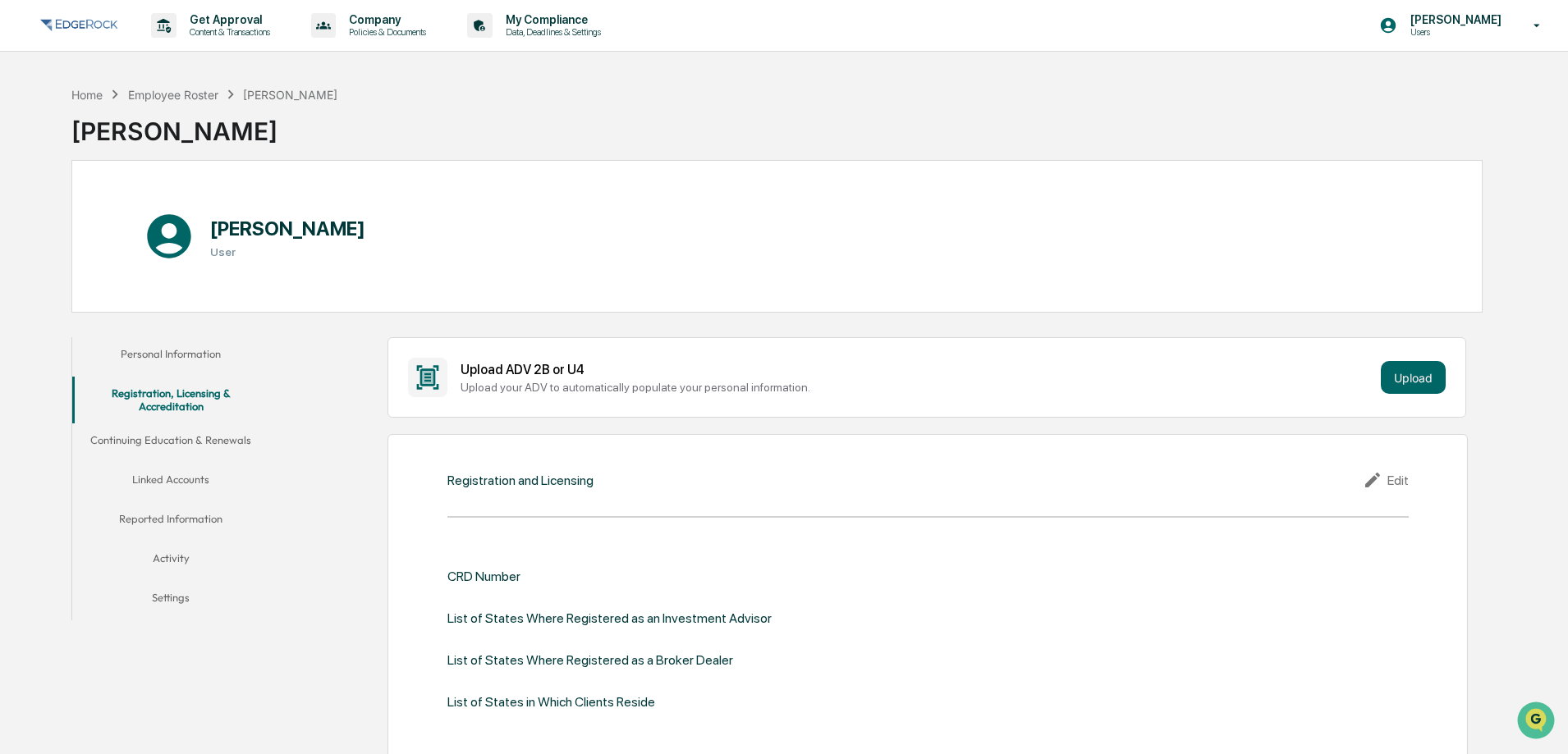
click at [206, 443] on button "Continuing Education & Renewals" at bounding box center [171, 443] width 197 height 39
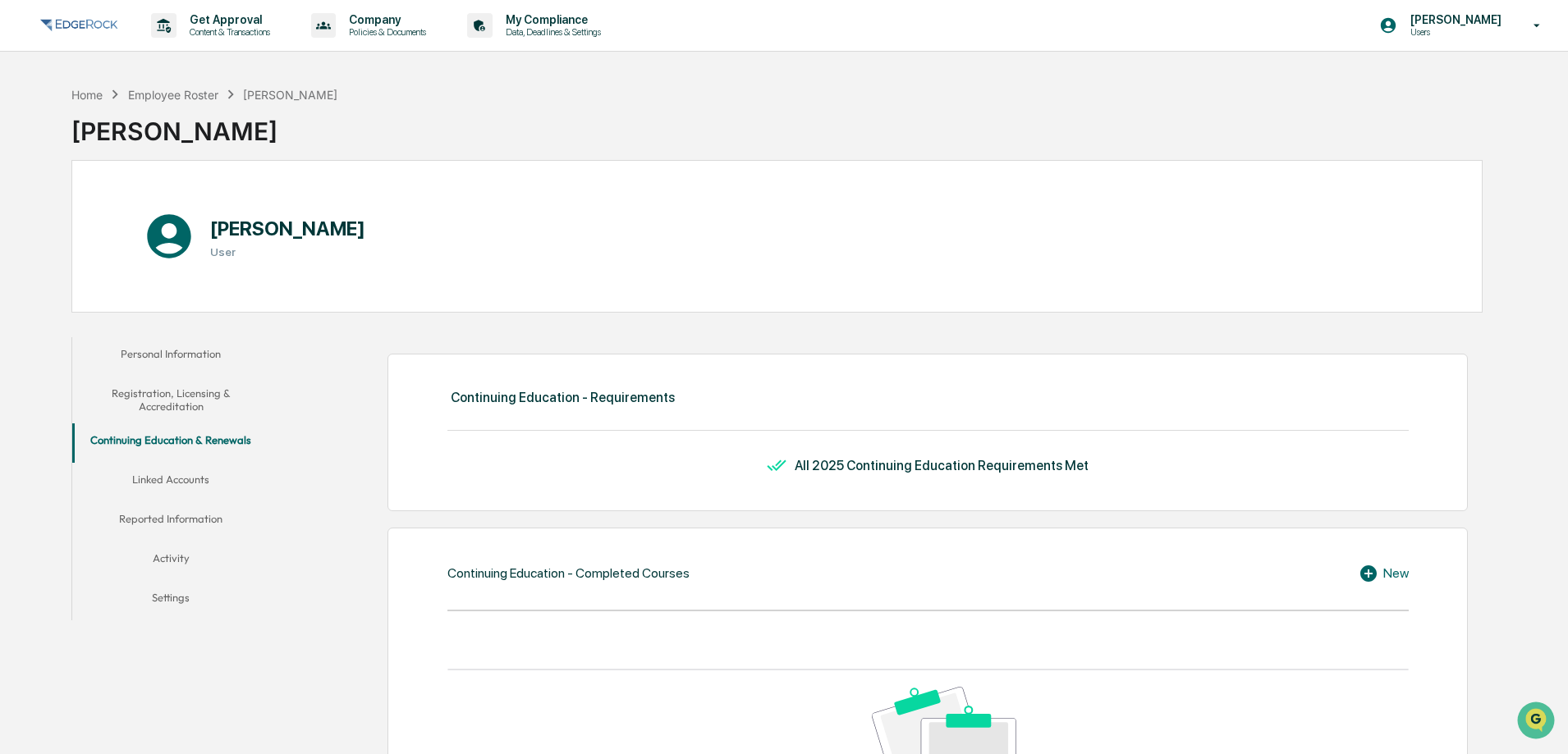
click at [161, 480] on button "Linked Accounts" at bounding box center [171, 482] width 197 height 39
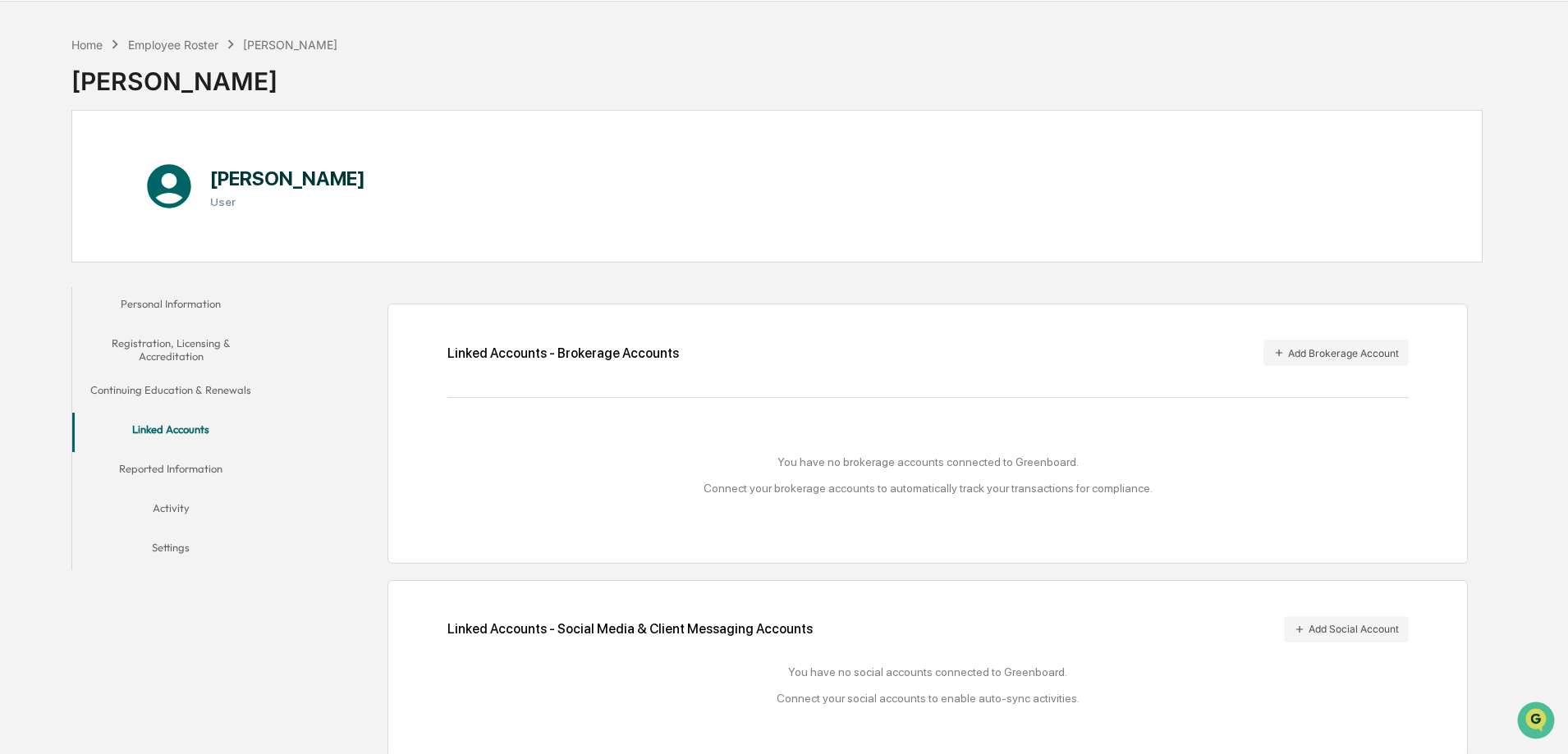
scroll to position [78, 0]
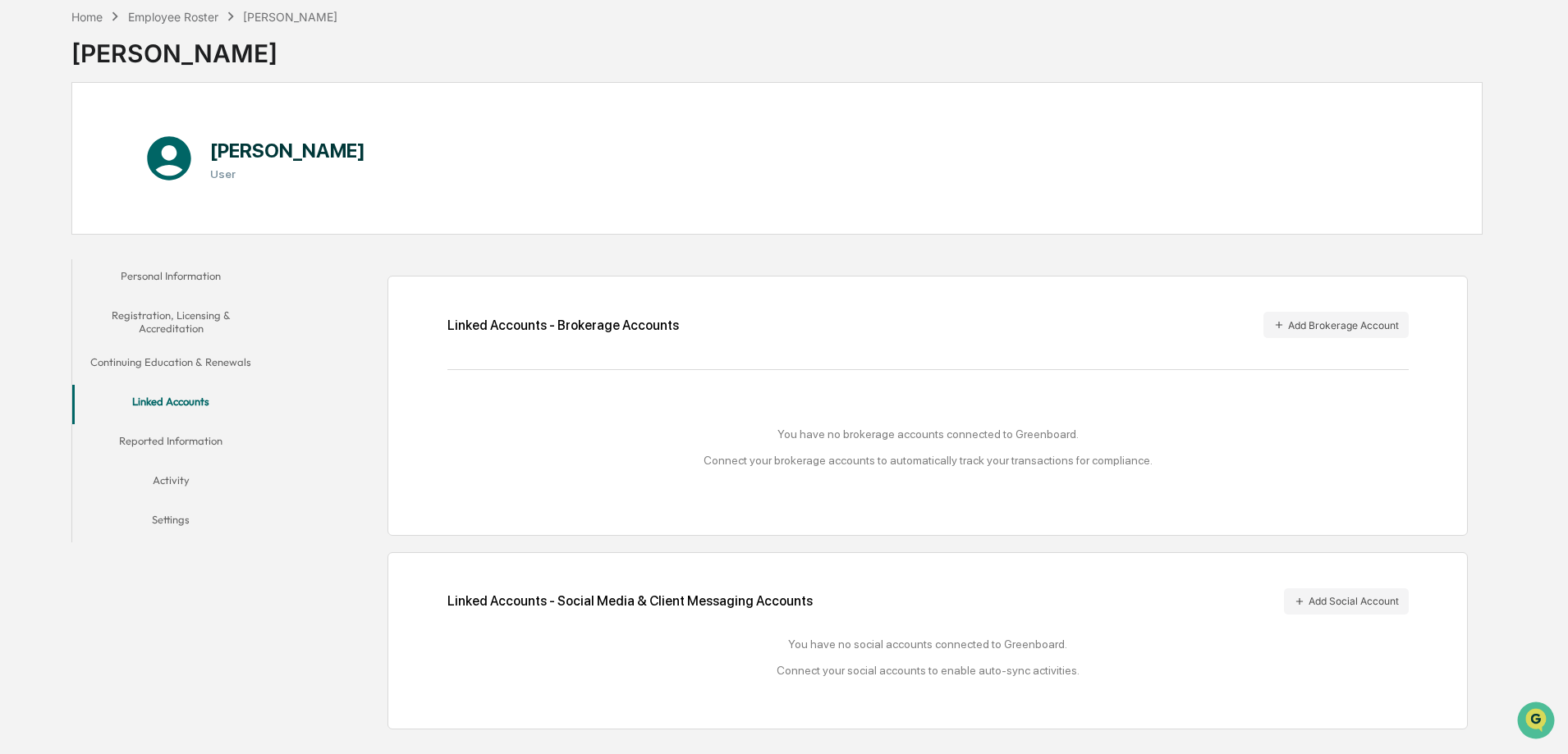
click at [173, 443] on button "Reported Information" at bounding box center [171, 444] width 197 height 39
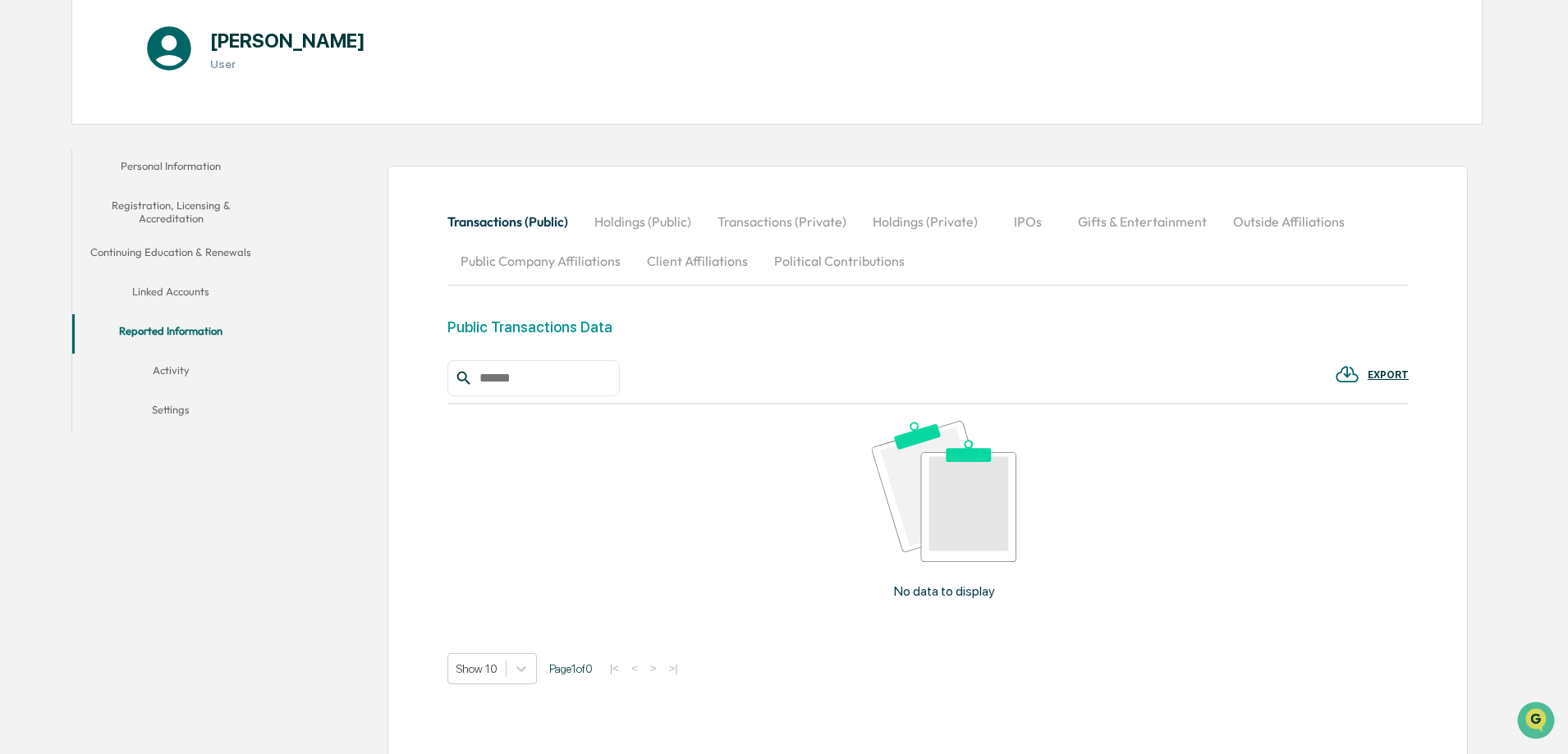
scroll to position [257, 0]
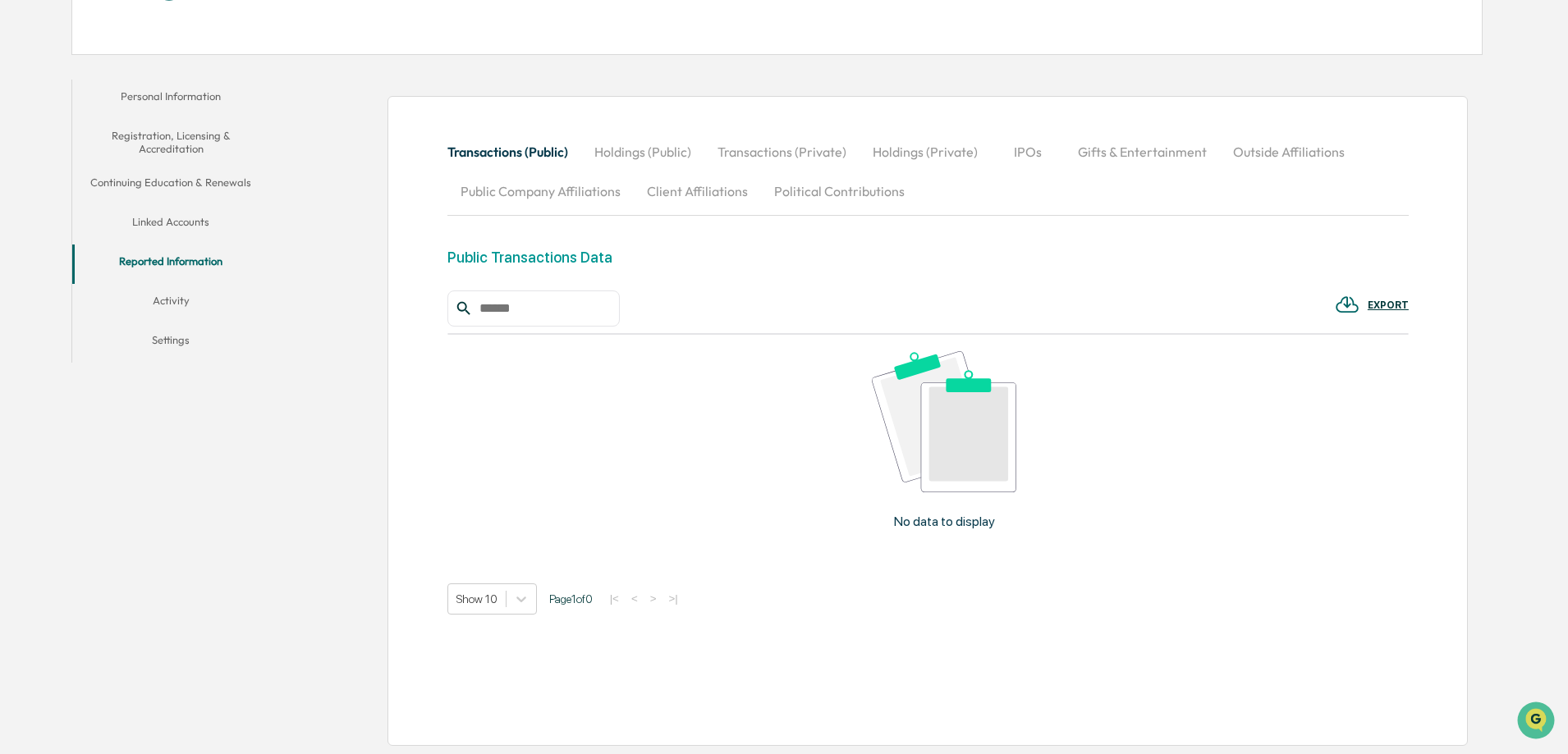
click at [173, 308] on button "Activity" at bounding box center [171, 303] width 197 height 39
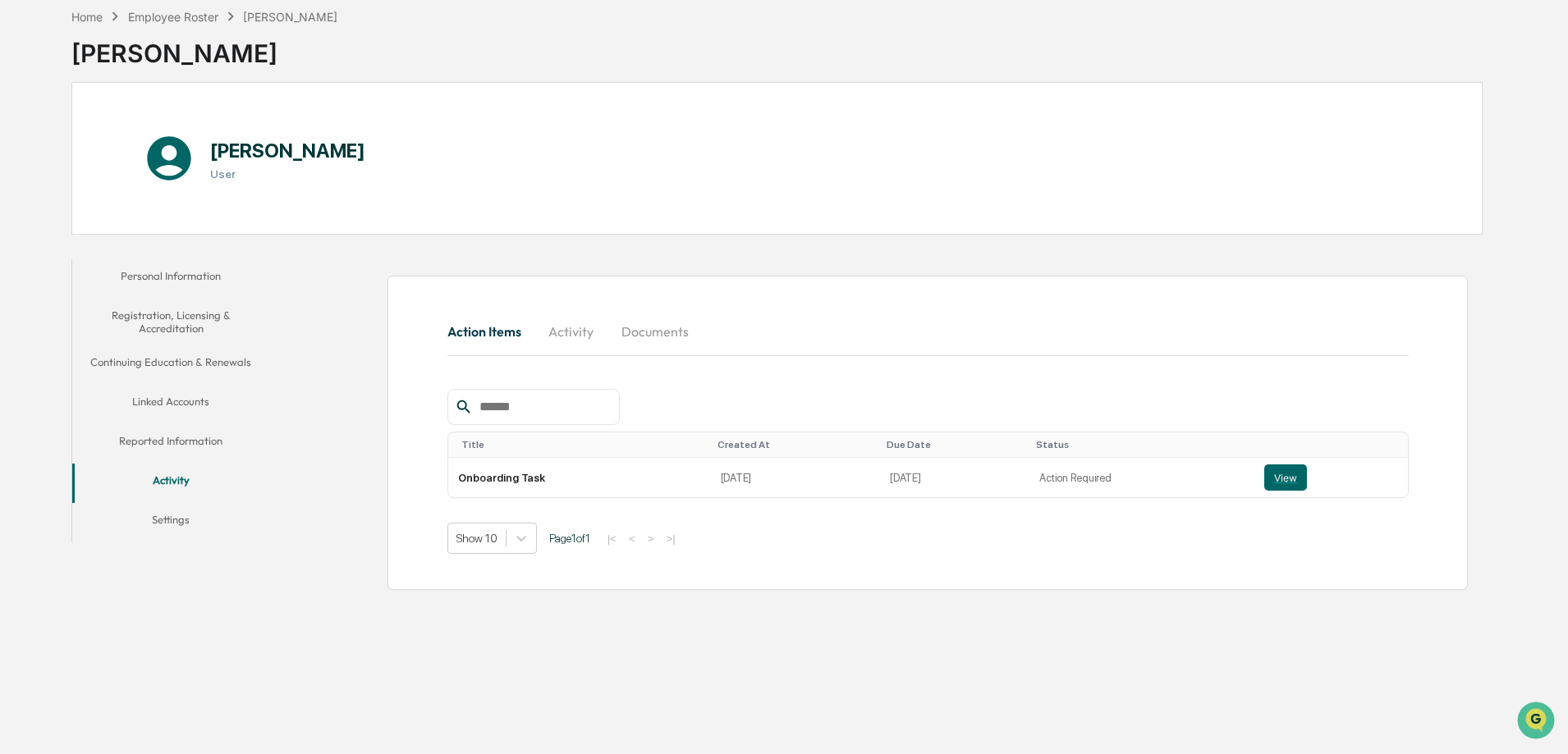
click at [652, 327] on button "Documents" at bounding box center [655, 331] width 94 height 39
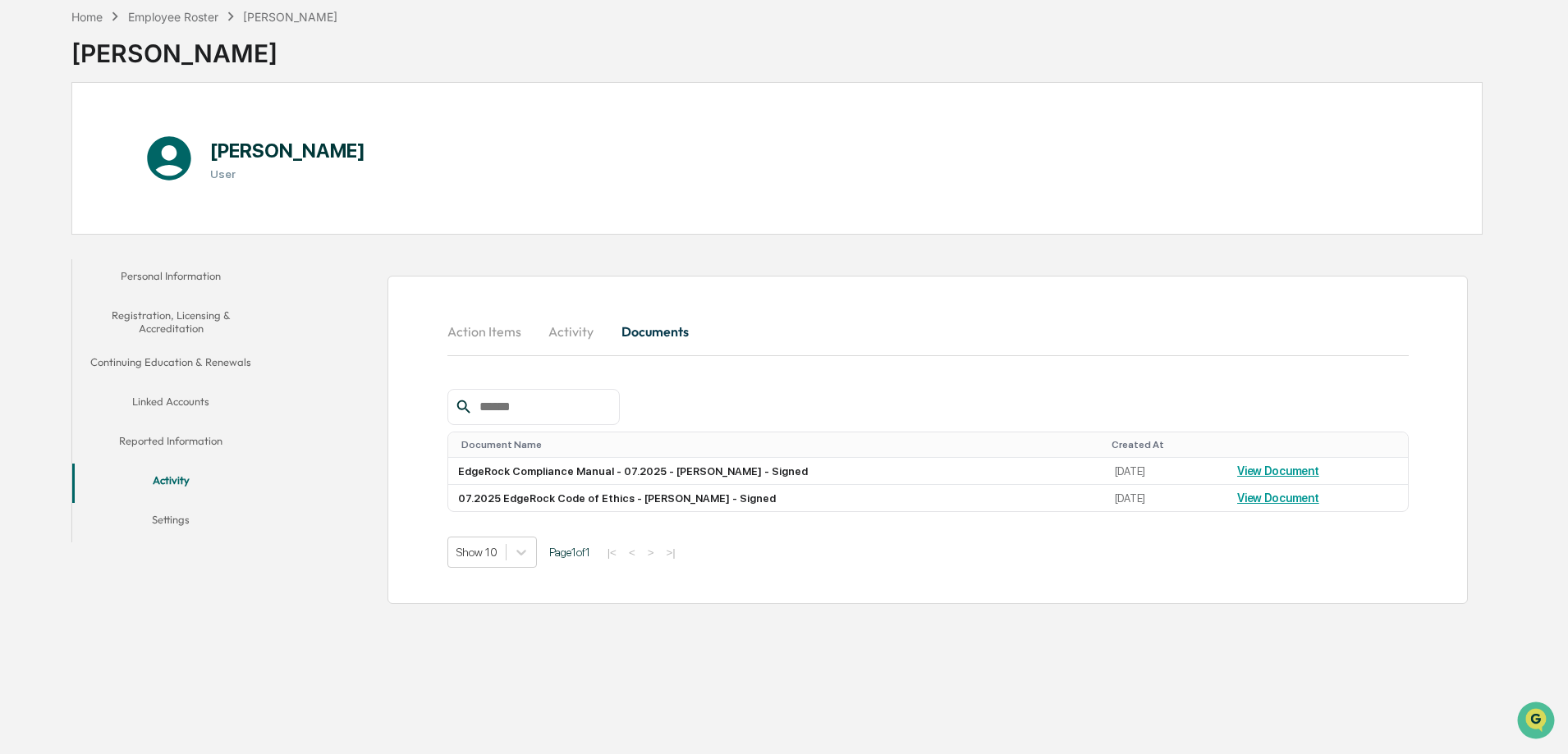
click at [160, 514] on button "Settings" at bounding box center [171, 522] width 197 height 39
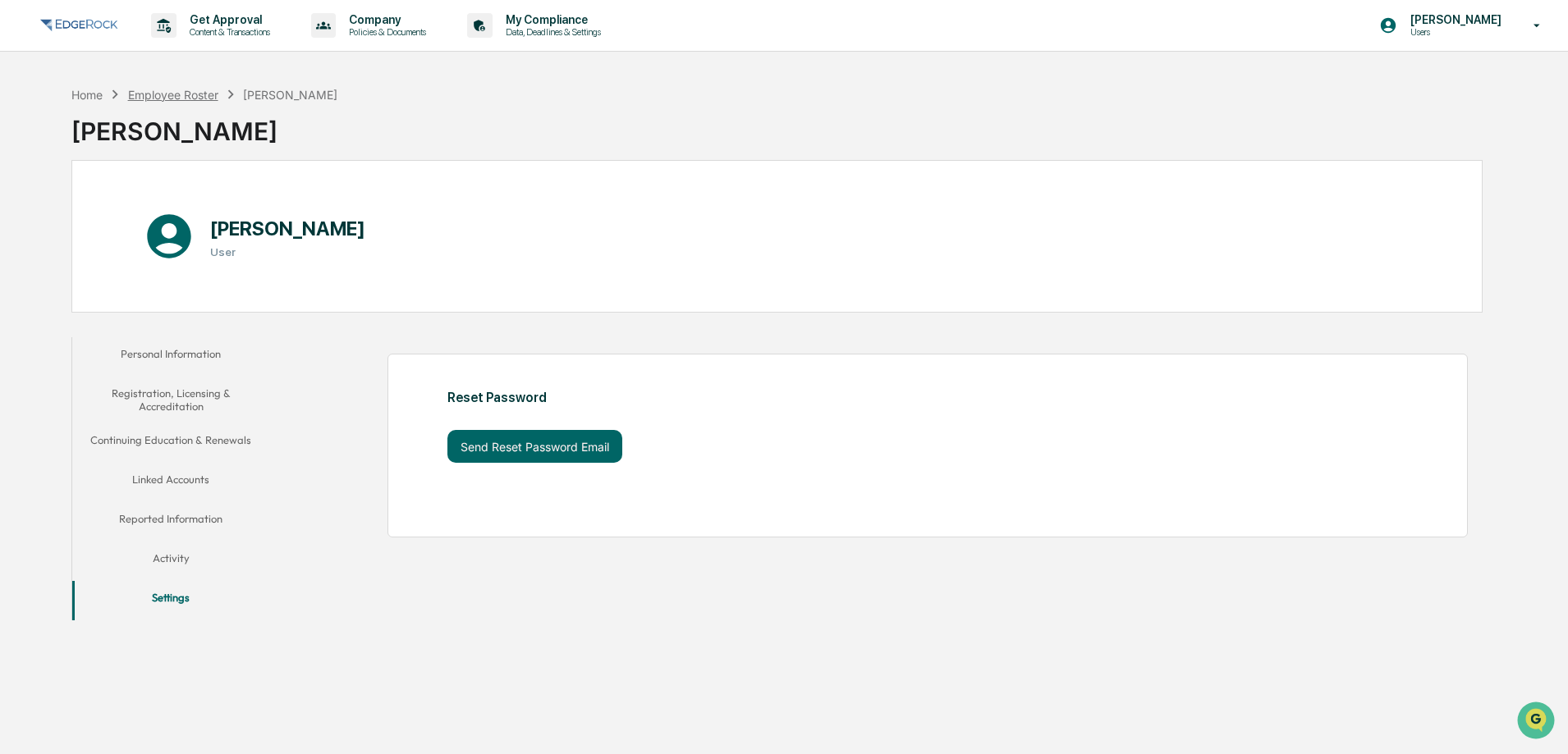
click at [191, 94] on div "Employee Roster" at bounding box center [173, 94] width 90 height 14
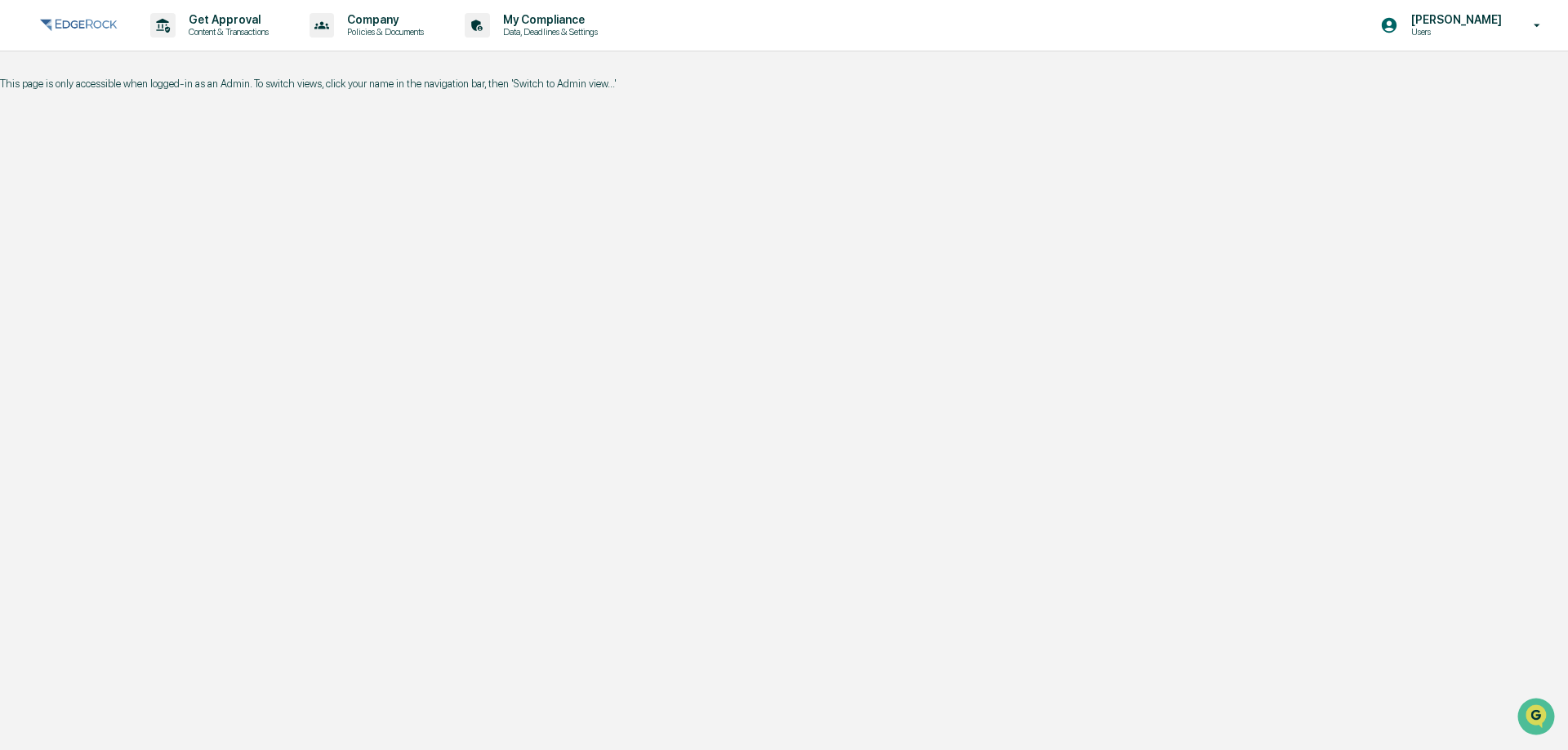
click at [62, 27] on img at bounding box center [78, 26] width 78 height 20
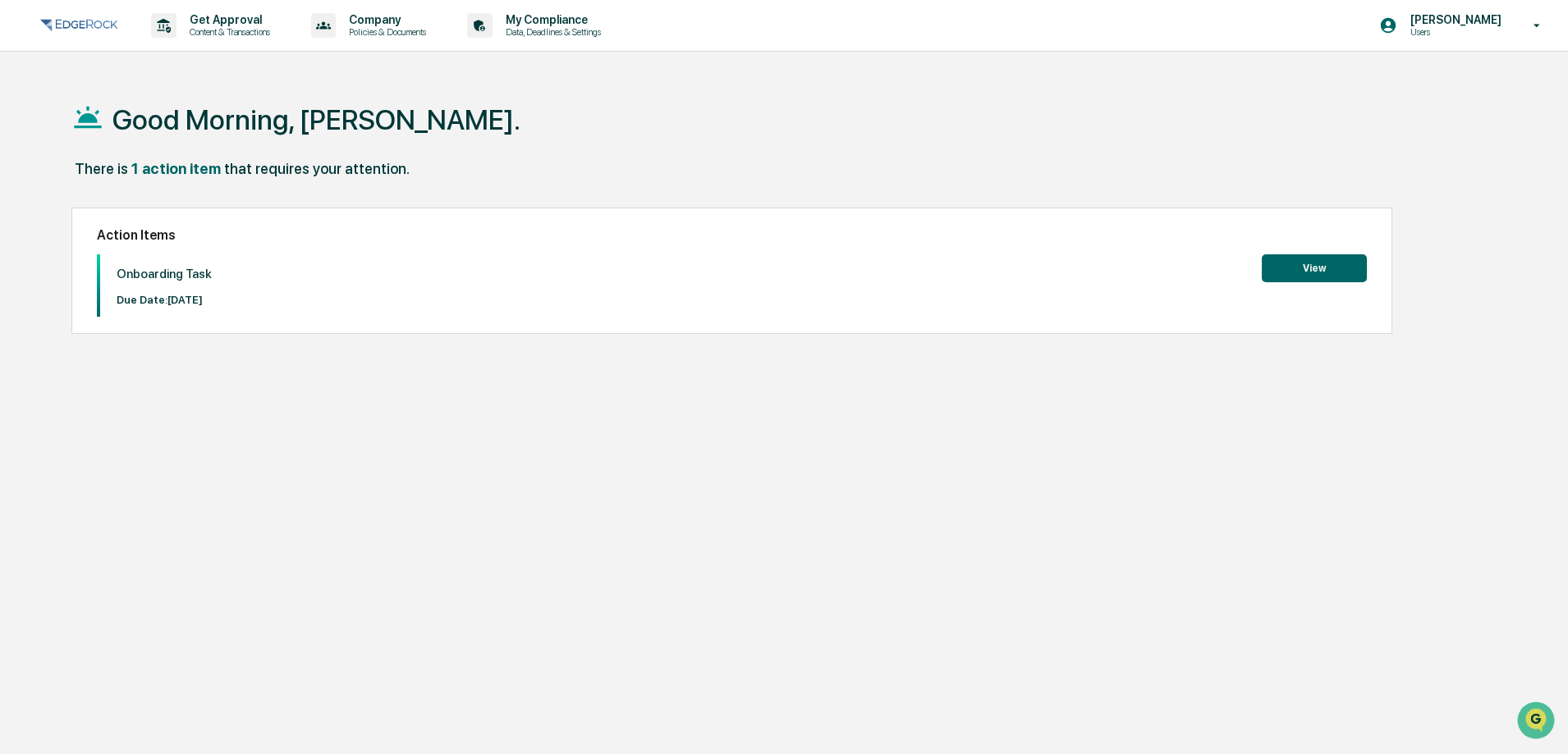
click at [1304, 267] on button "View" at bounding box center [1315, 267] width 105 height 28
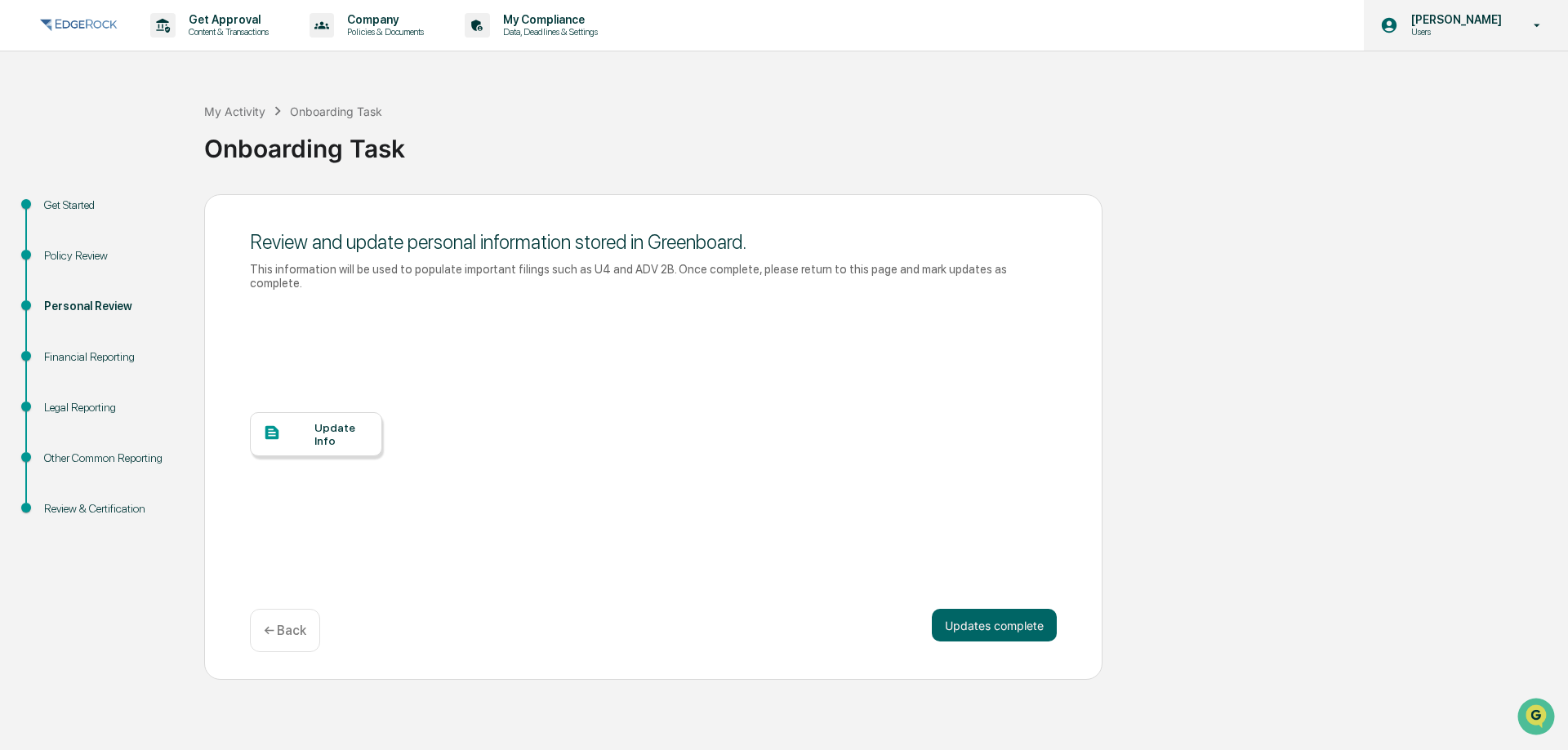
click at [1535, 27] on icon at bounding box center [1537, 26] width 28 height 16
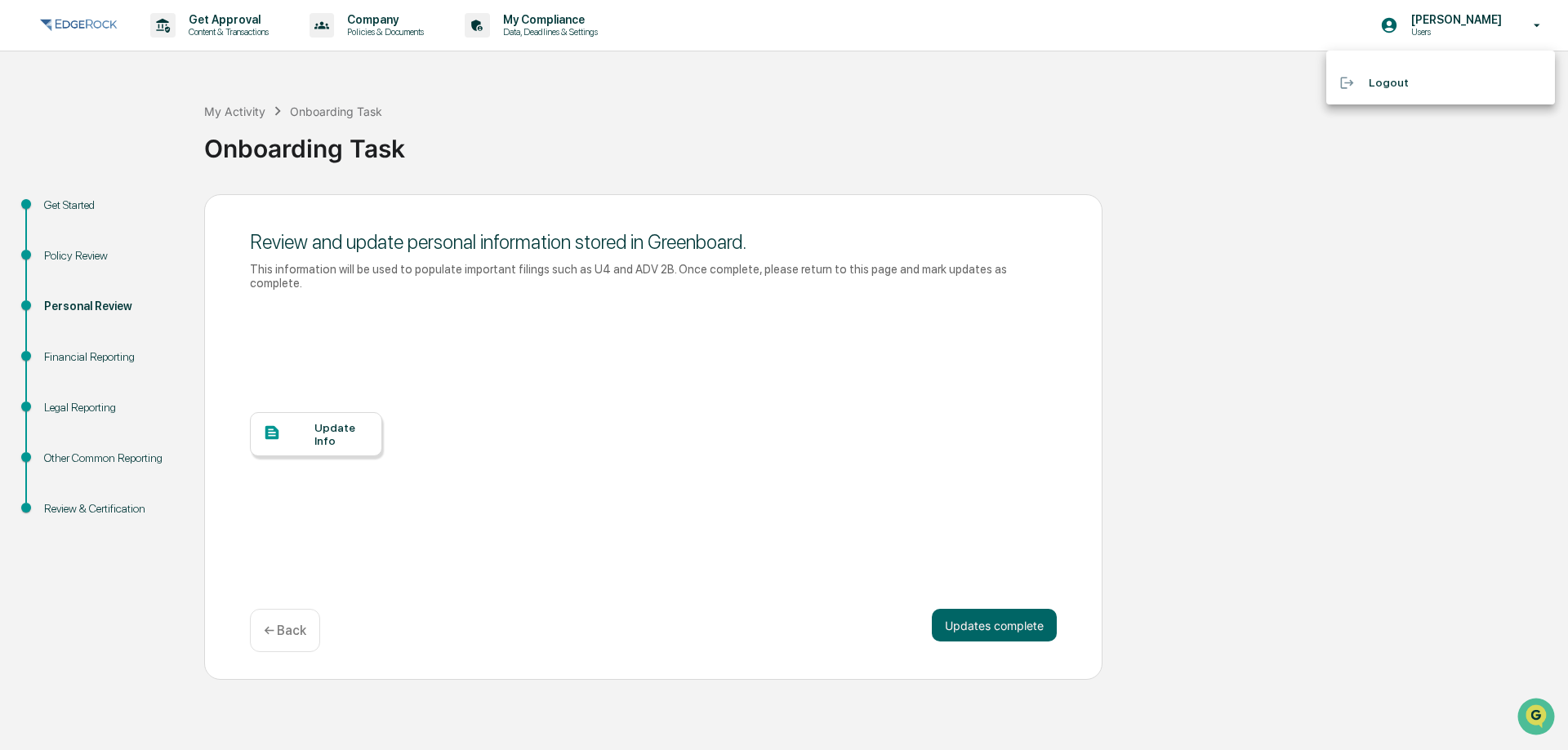
drag, startPoint x: 1539, startPoint y: 25, endPoint x: 1505, endPoint y: 27, distance: 34.1
click at [1538, 25] on div at bounding box center [784, 375] width 1568 height 750
